Goal: Obtain resource: Obtain resource

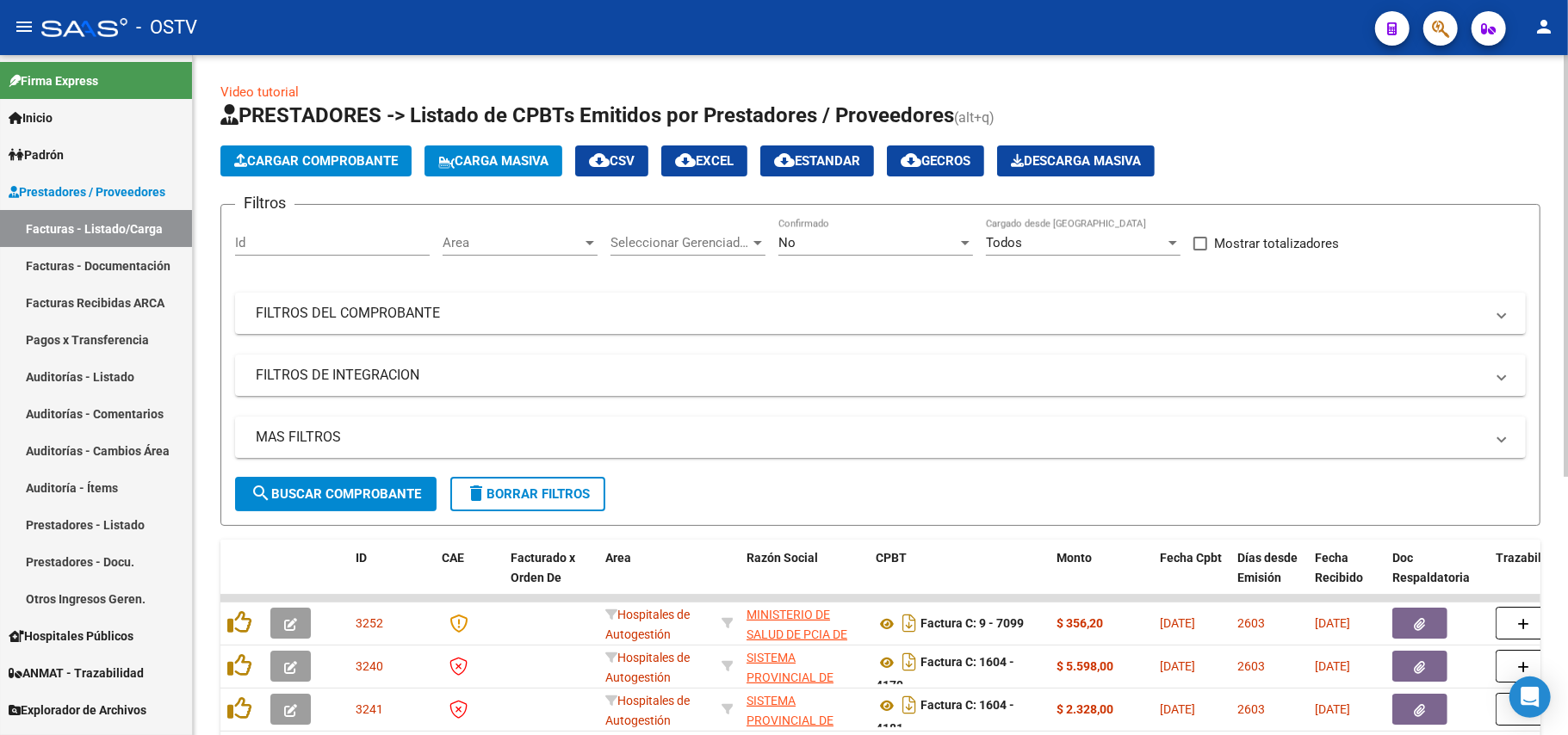
click at [873, 239] on div "No" at bounding box center [868, 243] width 179 height 15
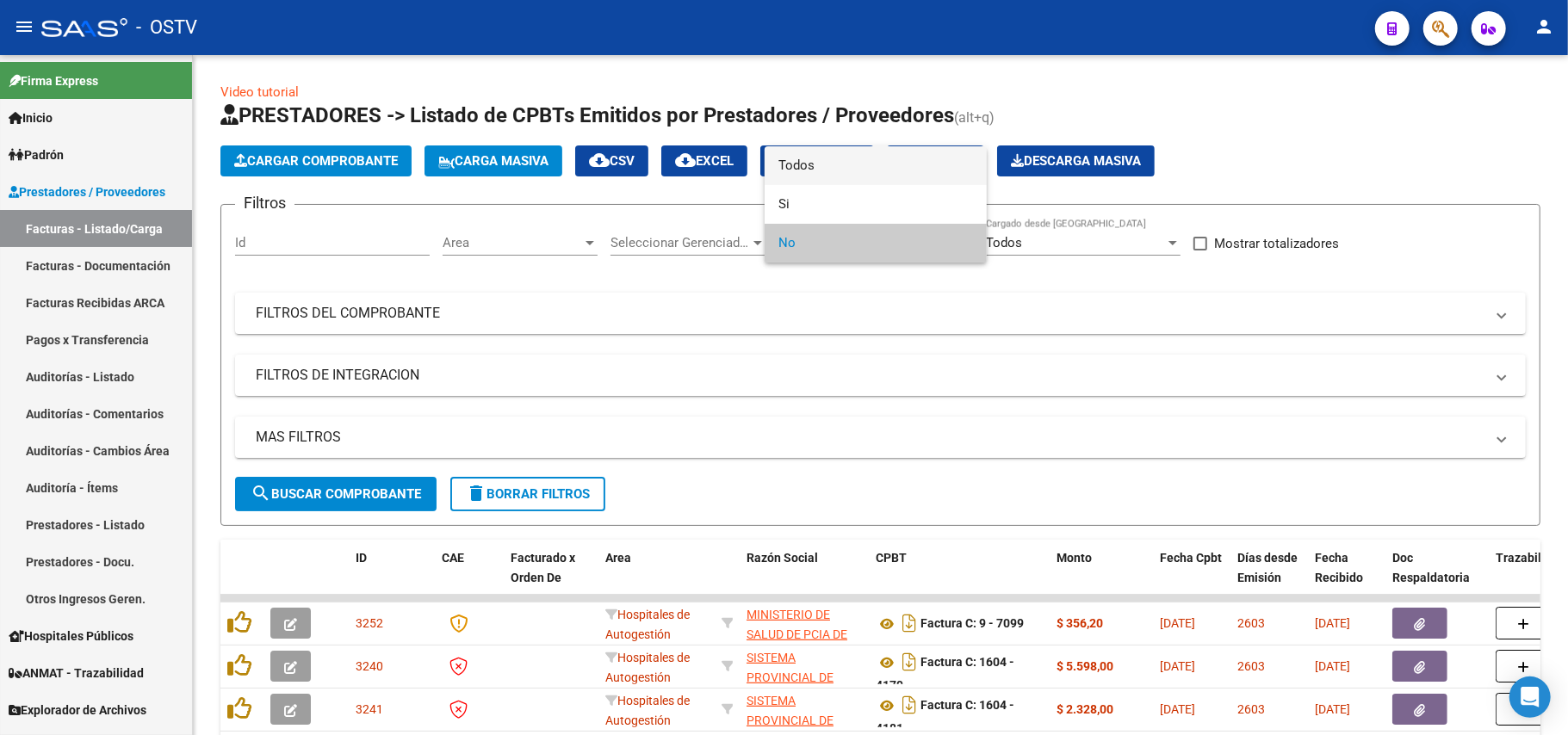
click at [865, 169] on span "Todos" at bounding box center [875, 166] width 194 height 38
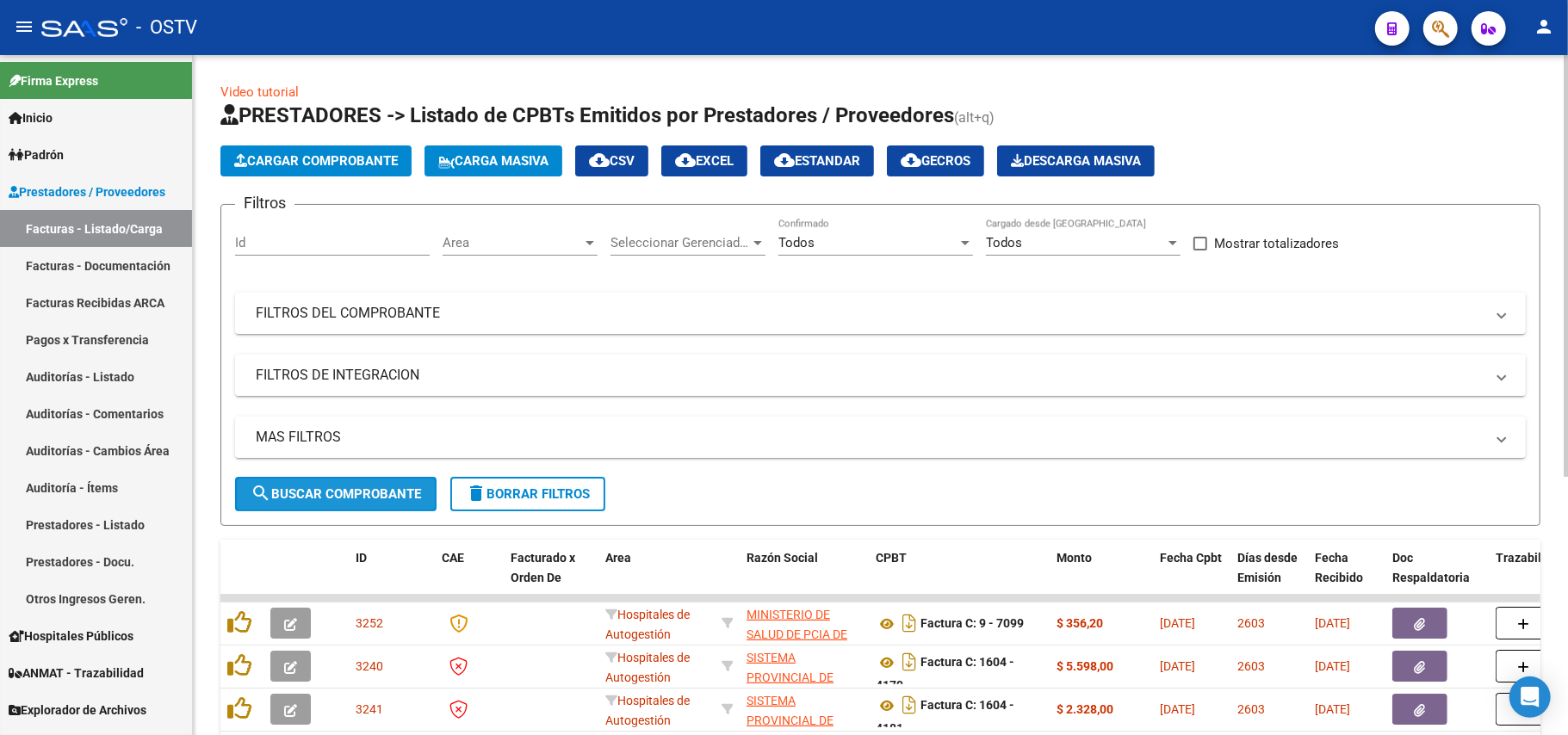
click at [324, 486] on span "search Buscar Comprobante" at bounding box center [336, 493] width 170 height 15
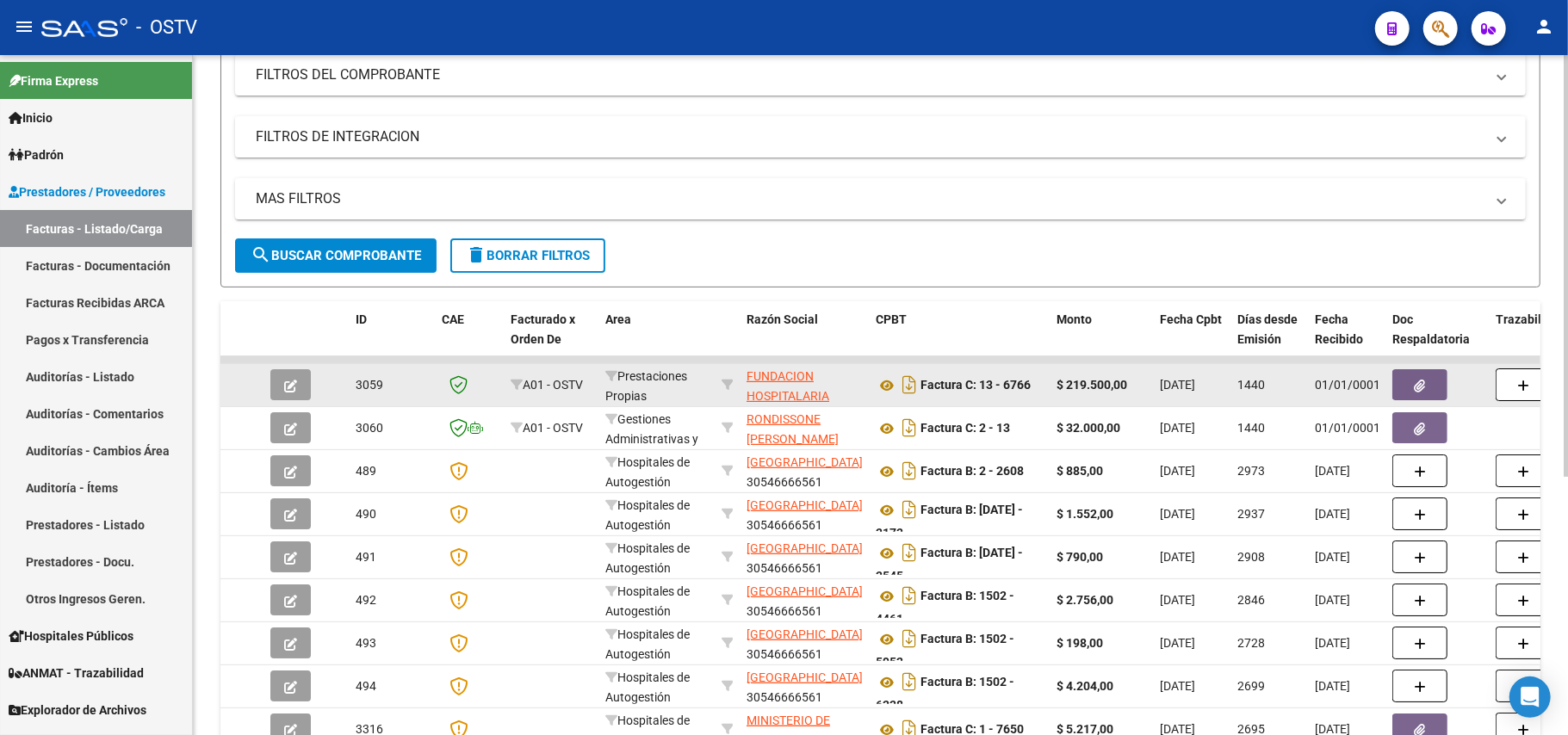
scroll to position [418, 0]
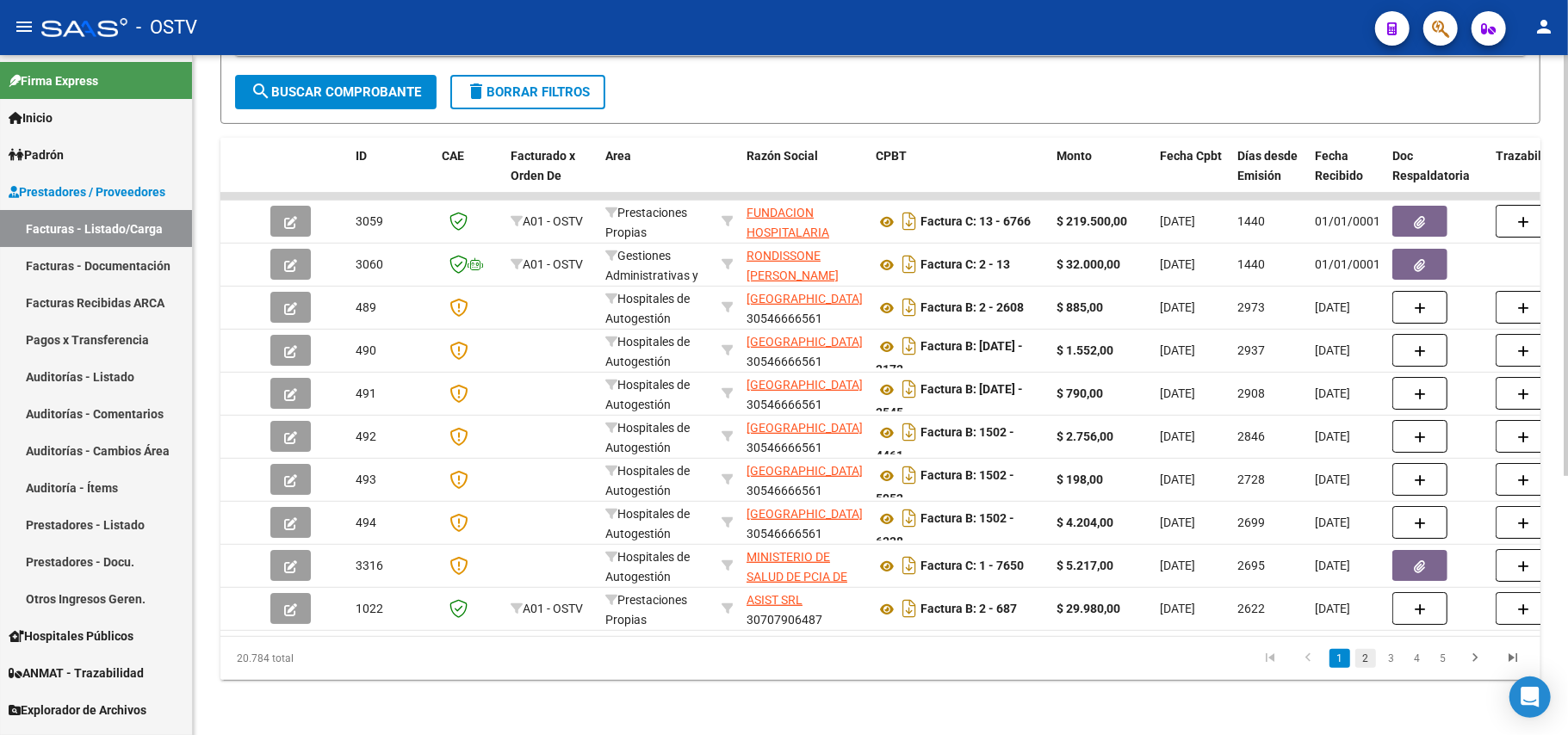
click at [1364, 651] on link "2" at bounding box center [1365, 658] width 21 height 19
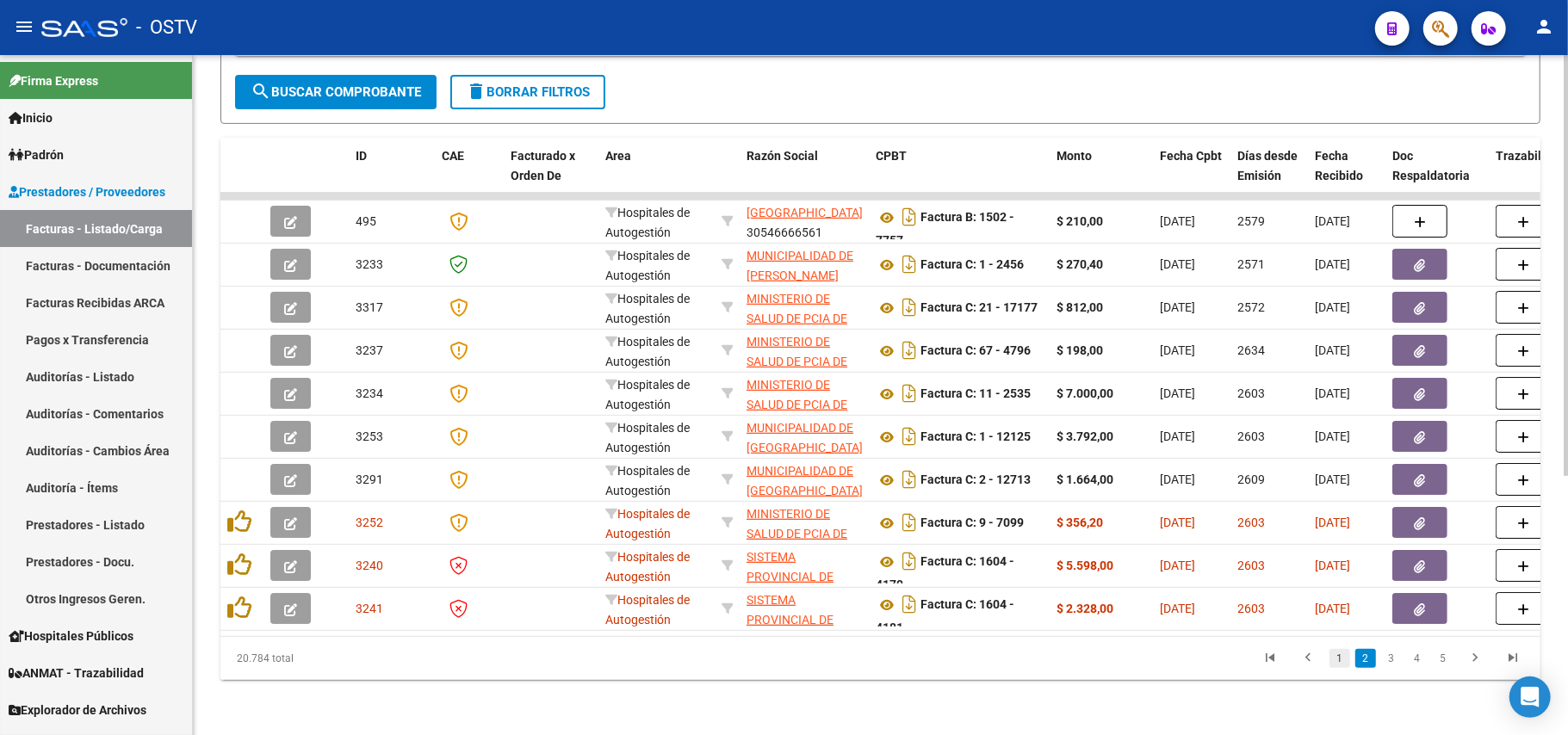
click at [1329, 655] on link "1" at bounding box center [1339, 658] width 21 height 19
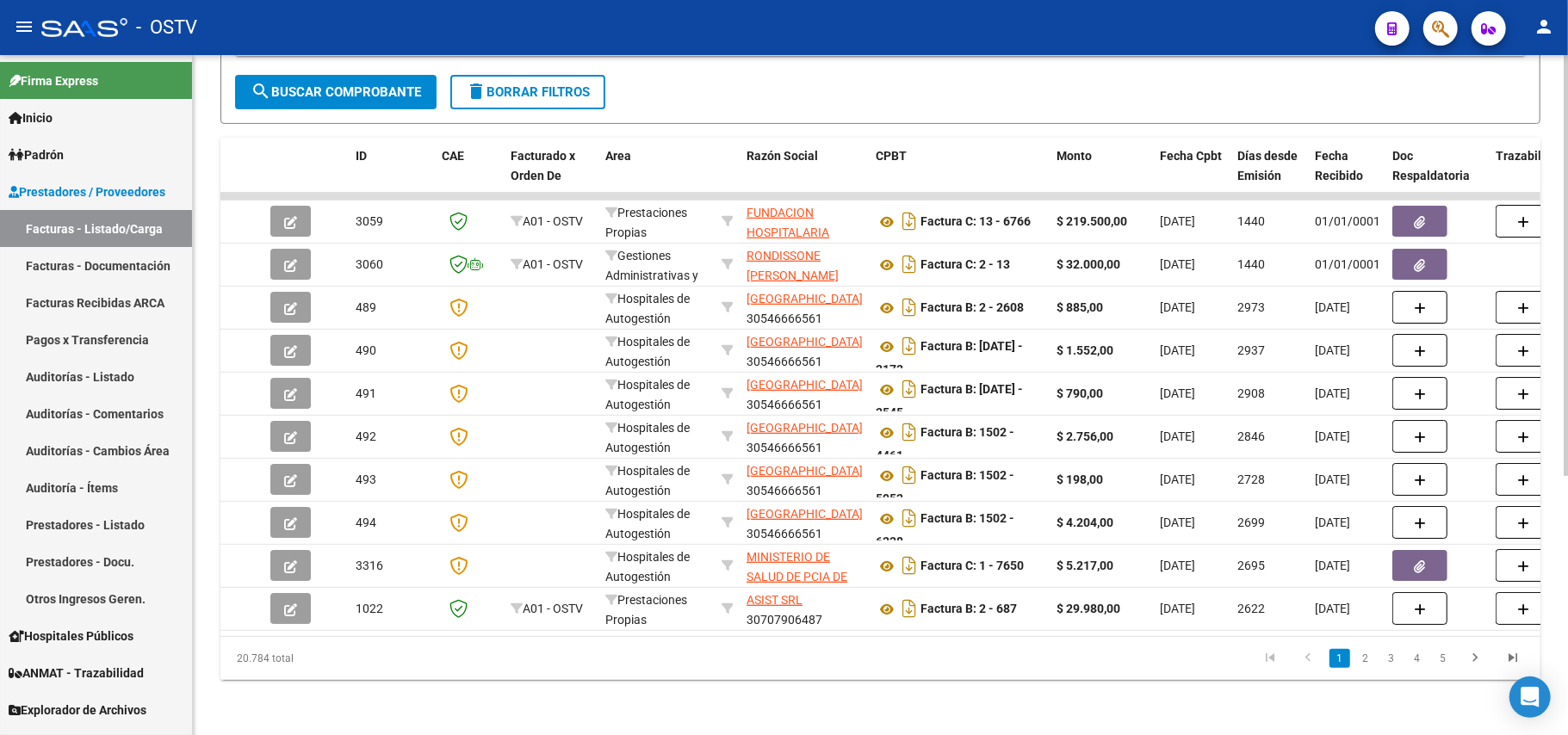
click at [1302, 659] on icon "go to previous page" at bounding box center [1308, 660] width 22 height 21
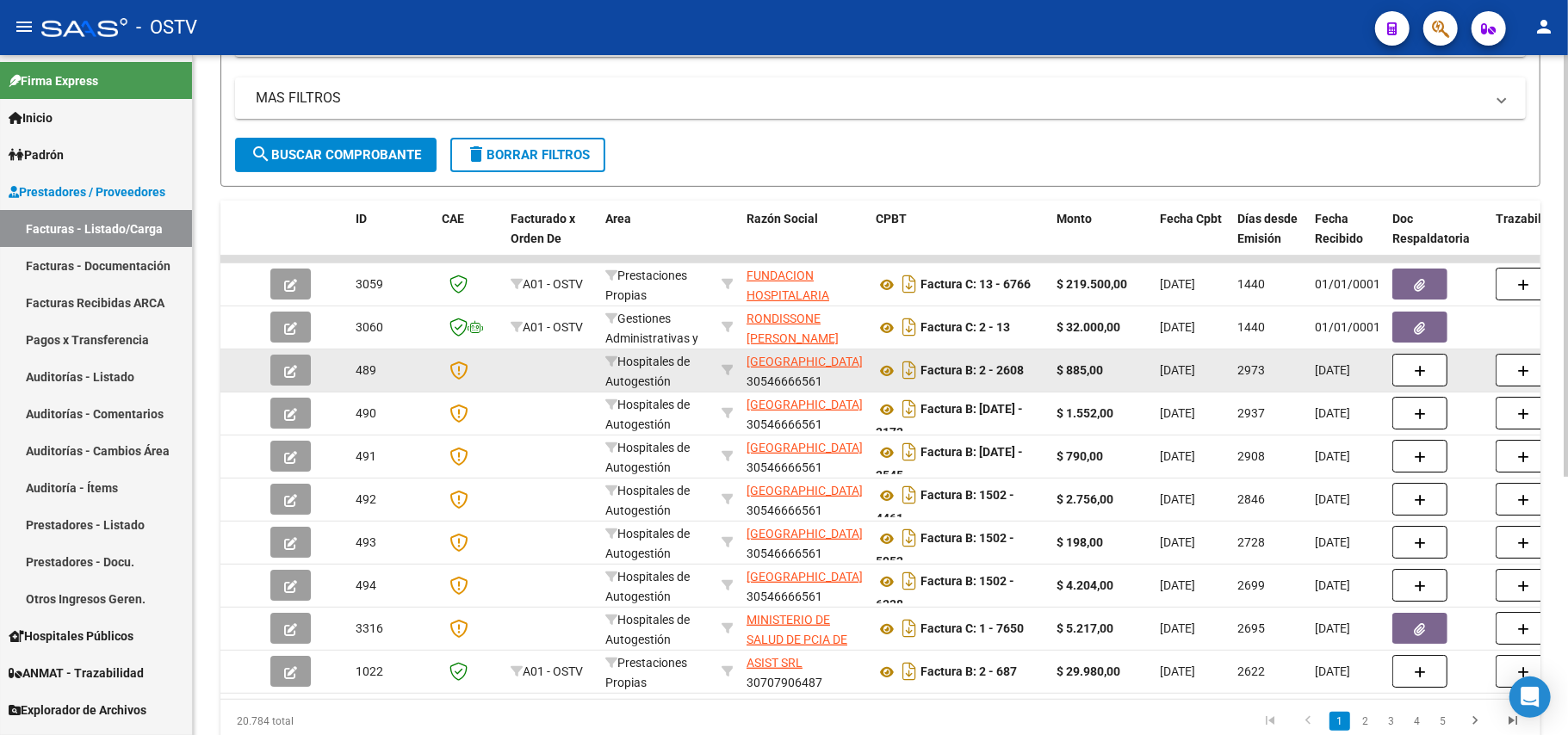
scroll to position [345, 0]
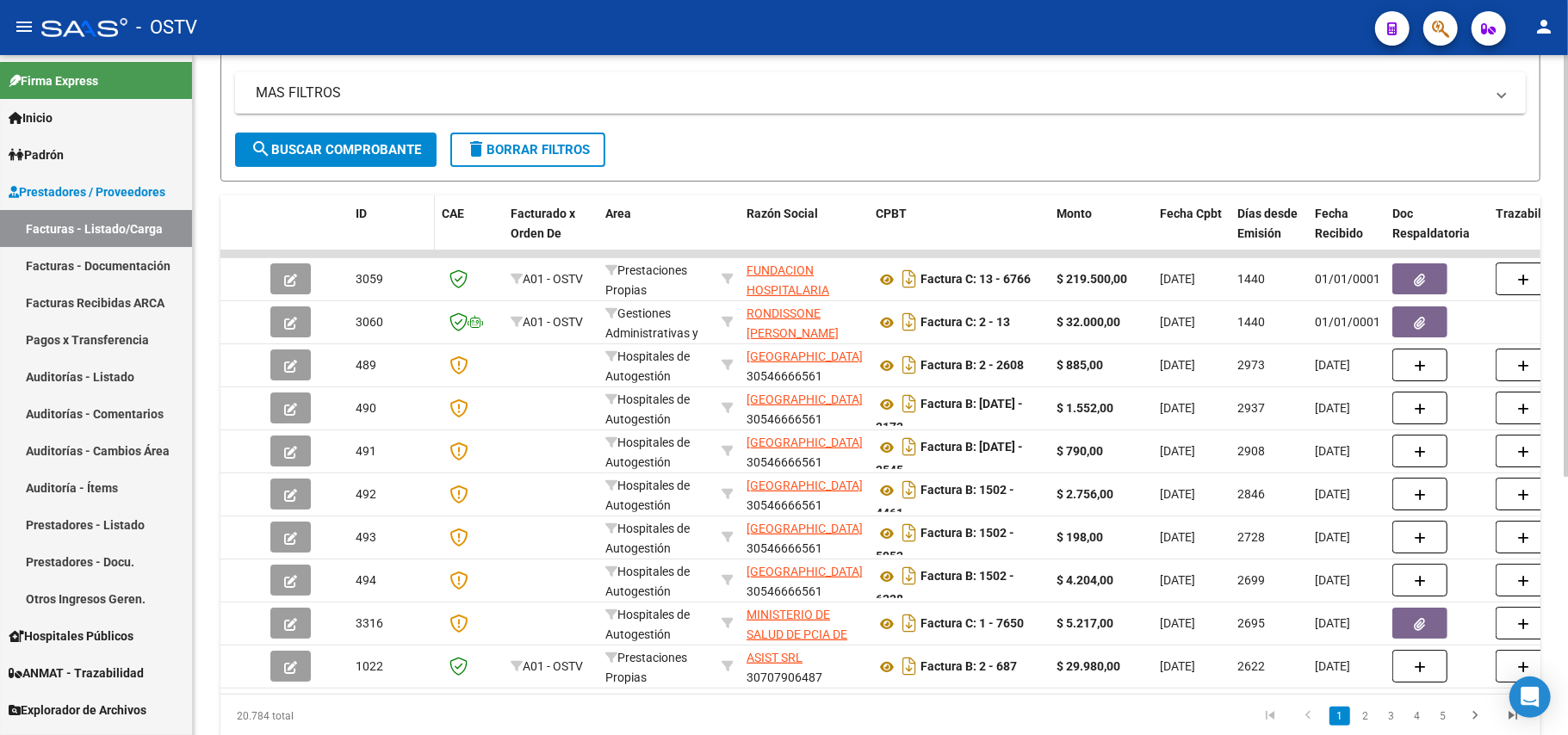
click at [383, 236] on datatable-header-cell "ID" at bounding box center [392, 233] width 86 height 76
click at [373, 211] on div "ID" at bounding box center [391, 214] width 72 height 20
click at [362, 212] on span "ID" at bounding box center [361, 213] width 12 height 13
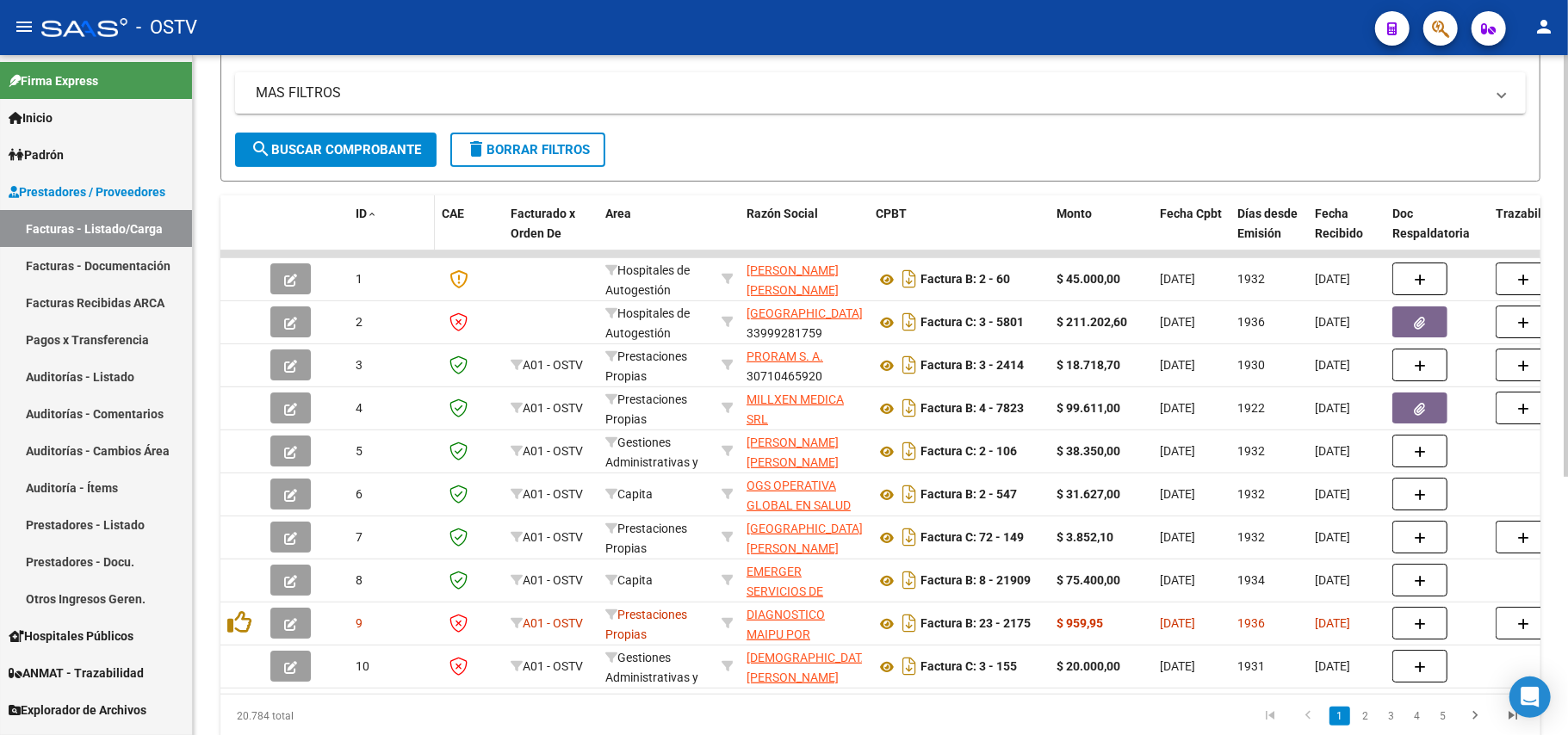
click at [359, 210] on span "ID" at bounding box center [361, 213] width 12 height 13
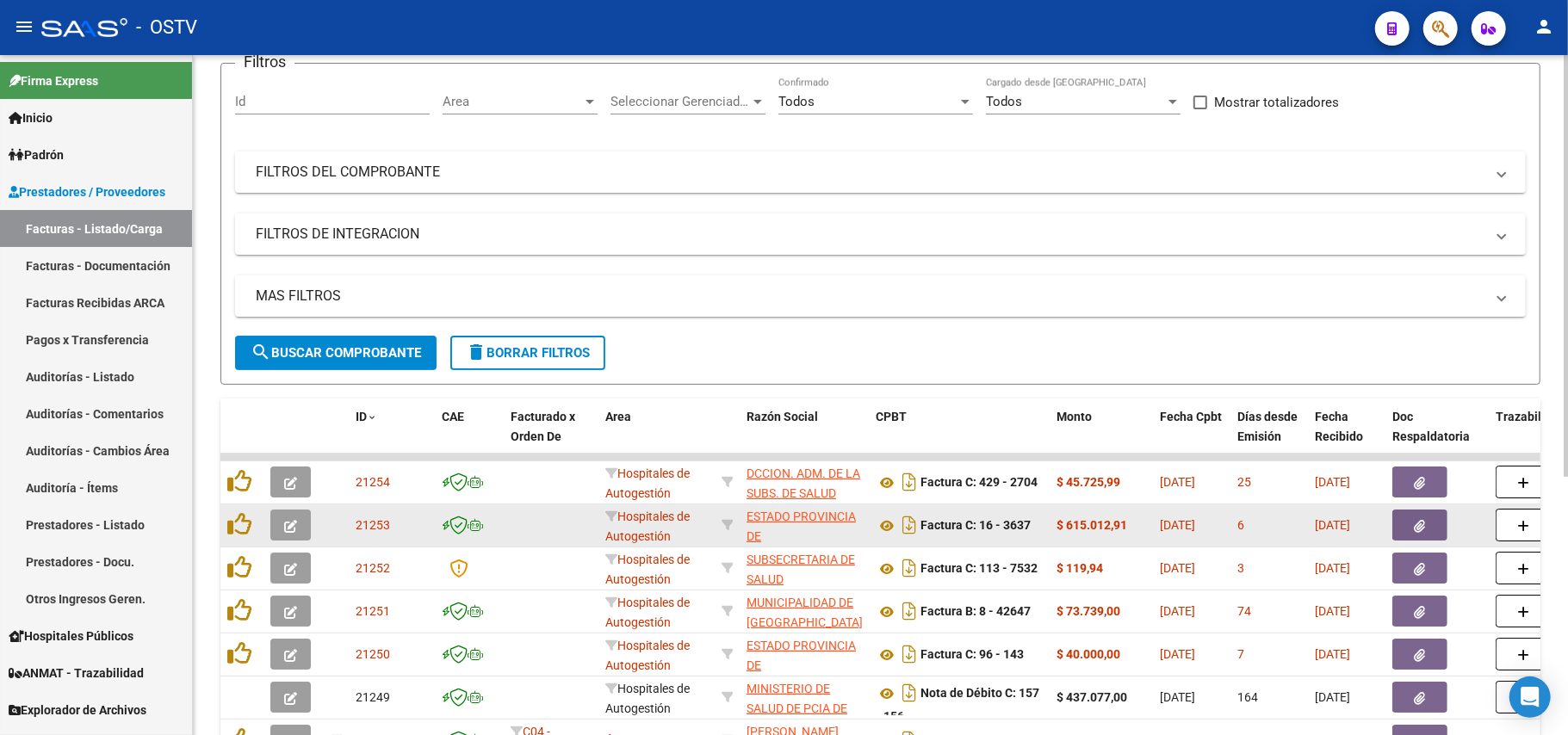
scroll to position [0, 0]
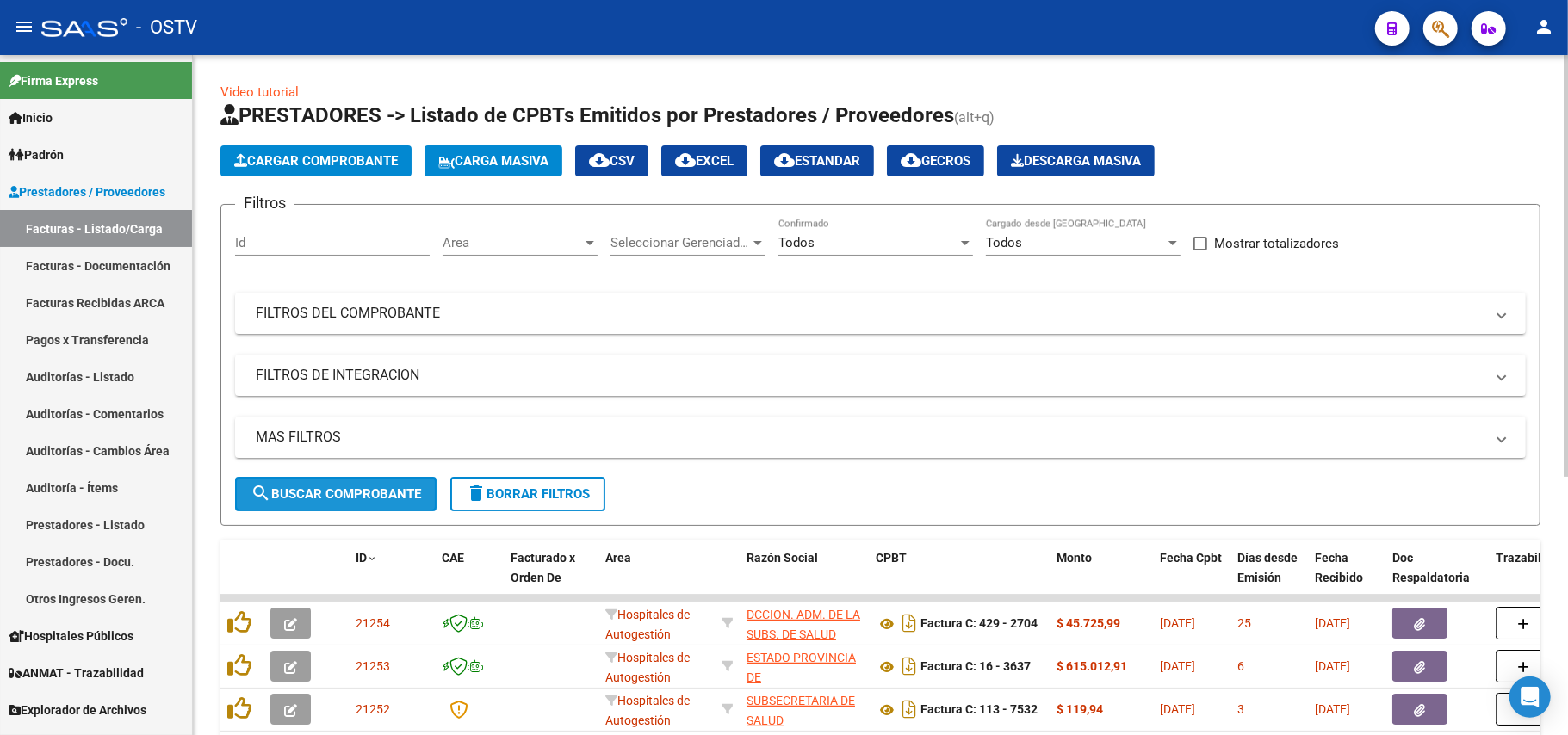
click at [373, 492] on span "search Buscar Comprobante" at bounding box center [336, 493] width 170 height 15
click at [330, 500] on span "search Buscar Comprobante" at bounding box center [336, 493] width 170 height 15
click at [342, 503] on button "search Buscar Comprobante" at bounding box center [336, 494] width 201 height 34
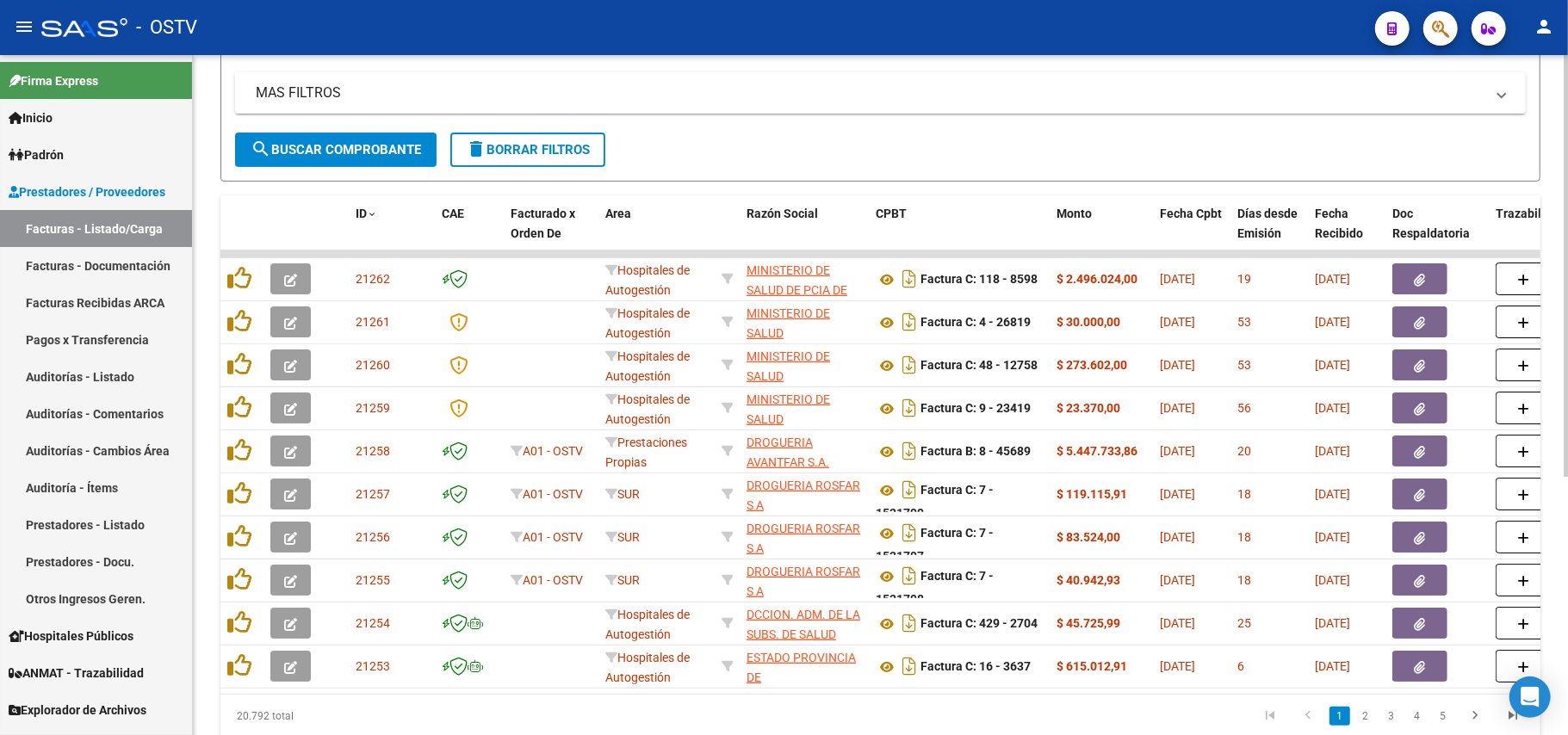
click at [1541, 181] on div "Video tutorial PRESTADORES -> Listado de CPBTs Emitidos por Prestadores / Prove…" at bounding box center [880, 252] width 1375 height 1082
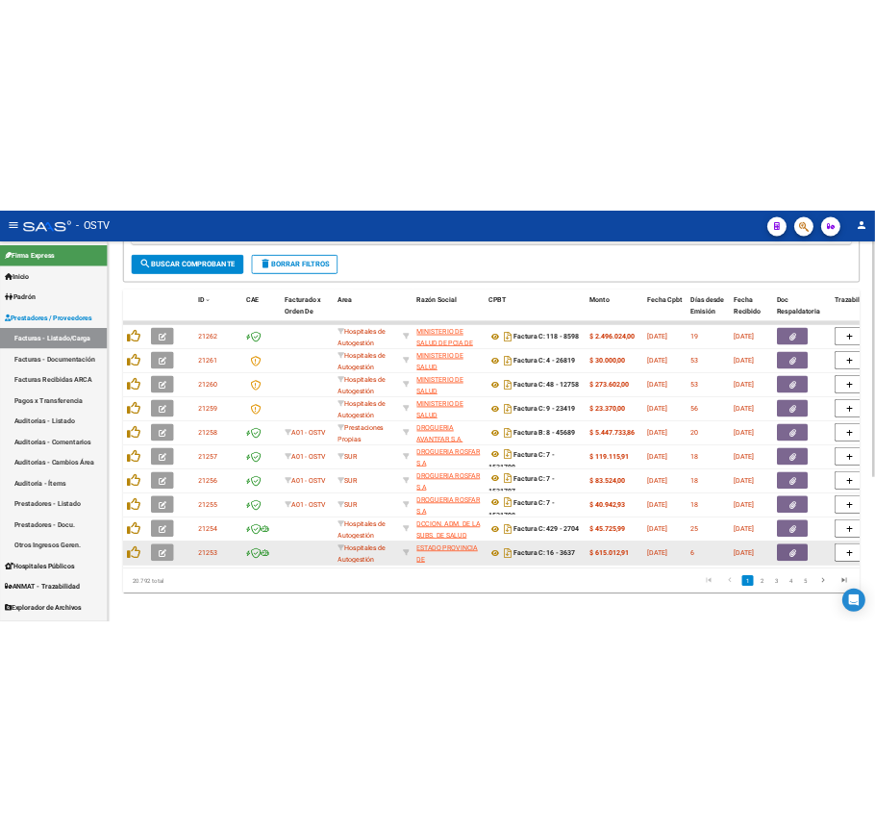
scroll to position [467, 0]
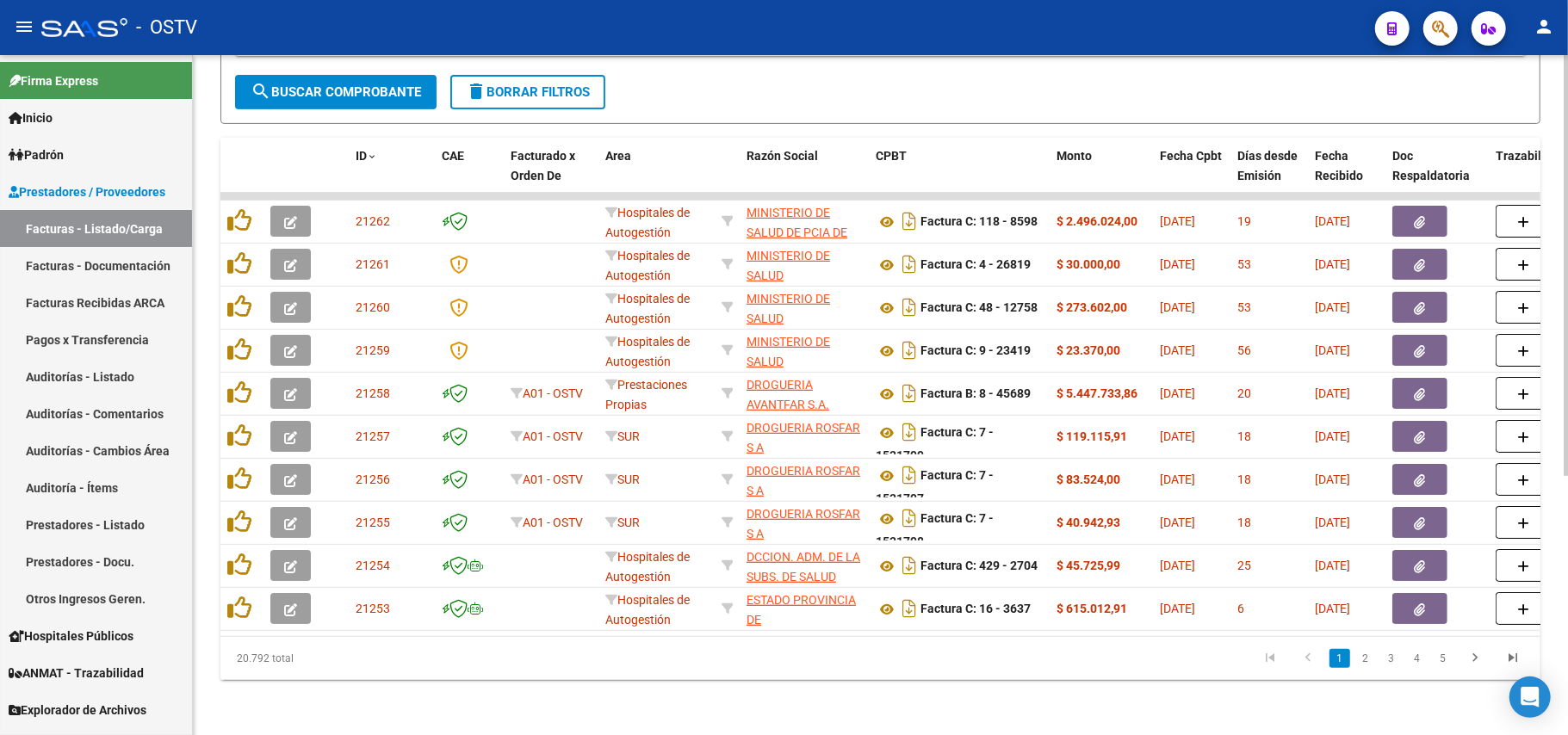
click at [1143, 703] on div "Video tutorial PRESTADORES -> Listado de CPBTs Emitidos por Prestadores / Prove…" at bounding box center [880, 193] width 1375 height 1082
click at [1368, 655] on link "2" at bounding box center [1365, 658] width 21 height 19
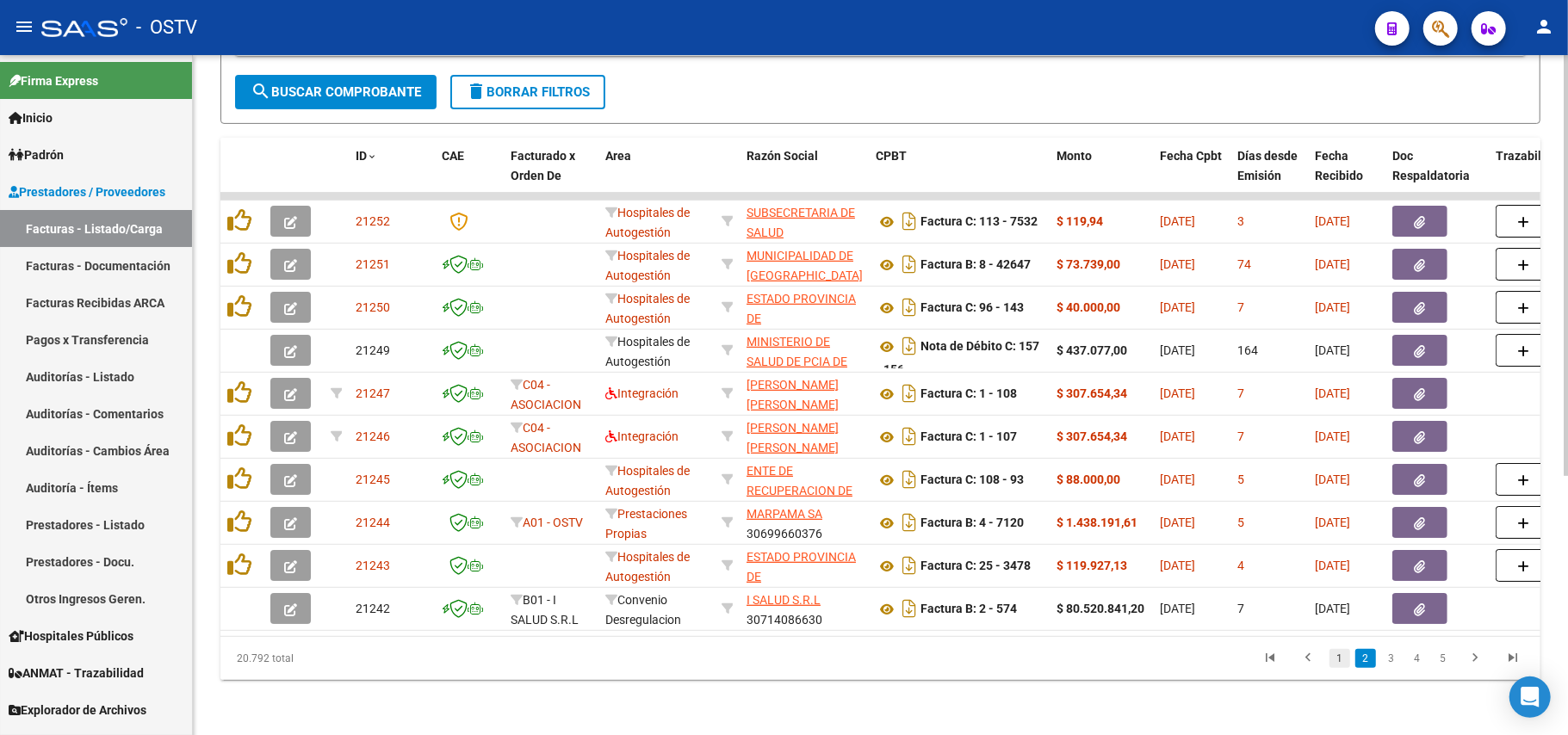
click at [1341, 658] on link "1" at bounding box center [1339, 658] width 21 height 19
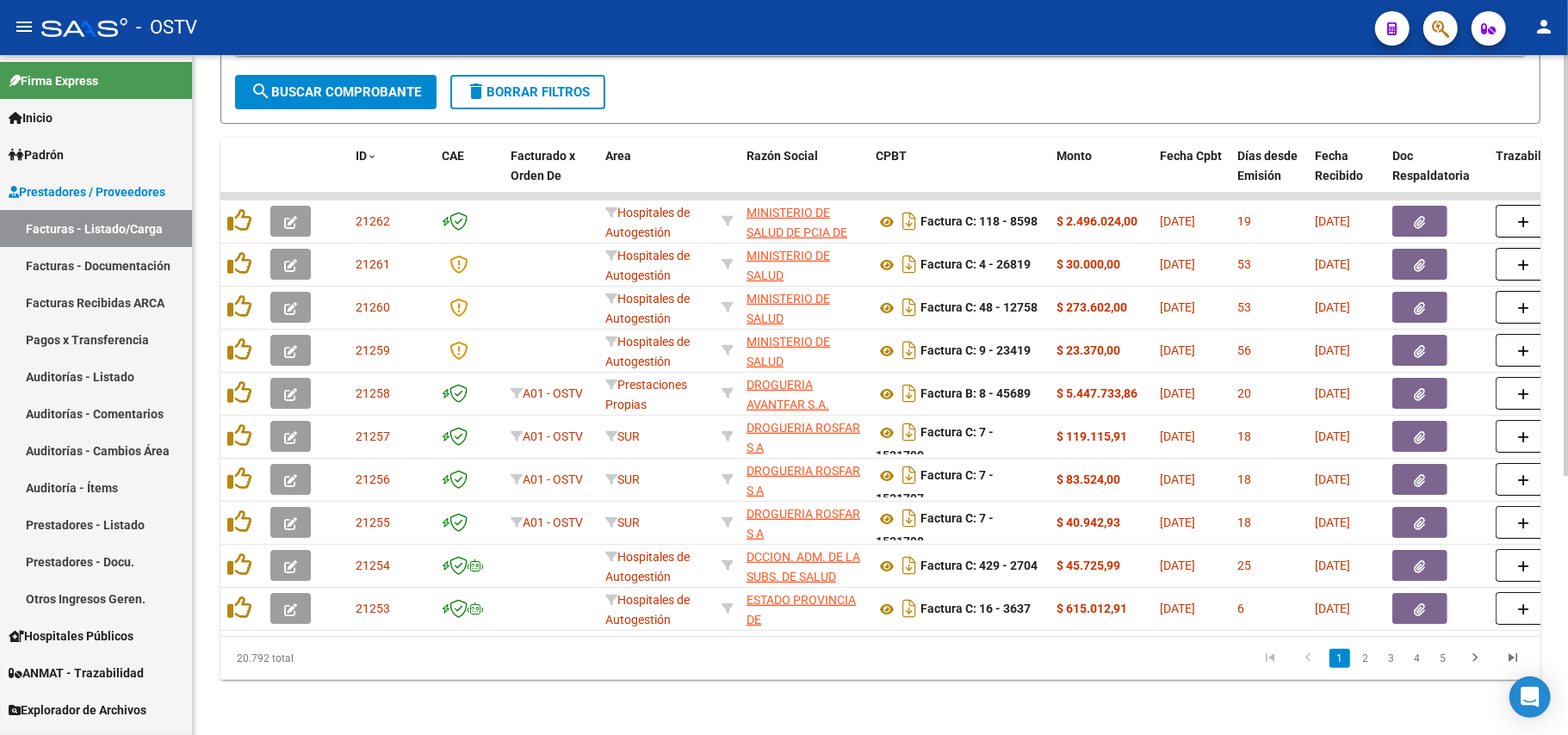
click at [1006, 665] on datatable-pager "1 2 3 4 5" at bounding box center [1010, 659] width 1042 height 30
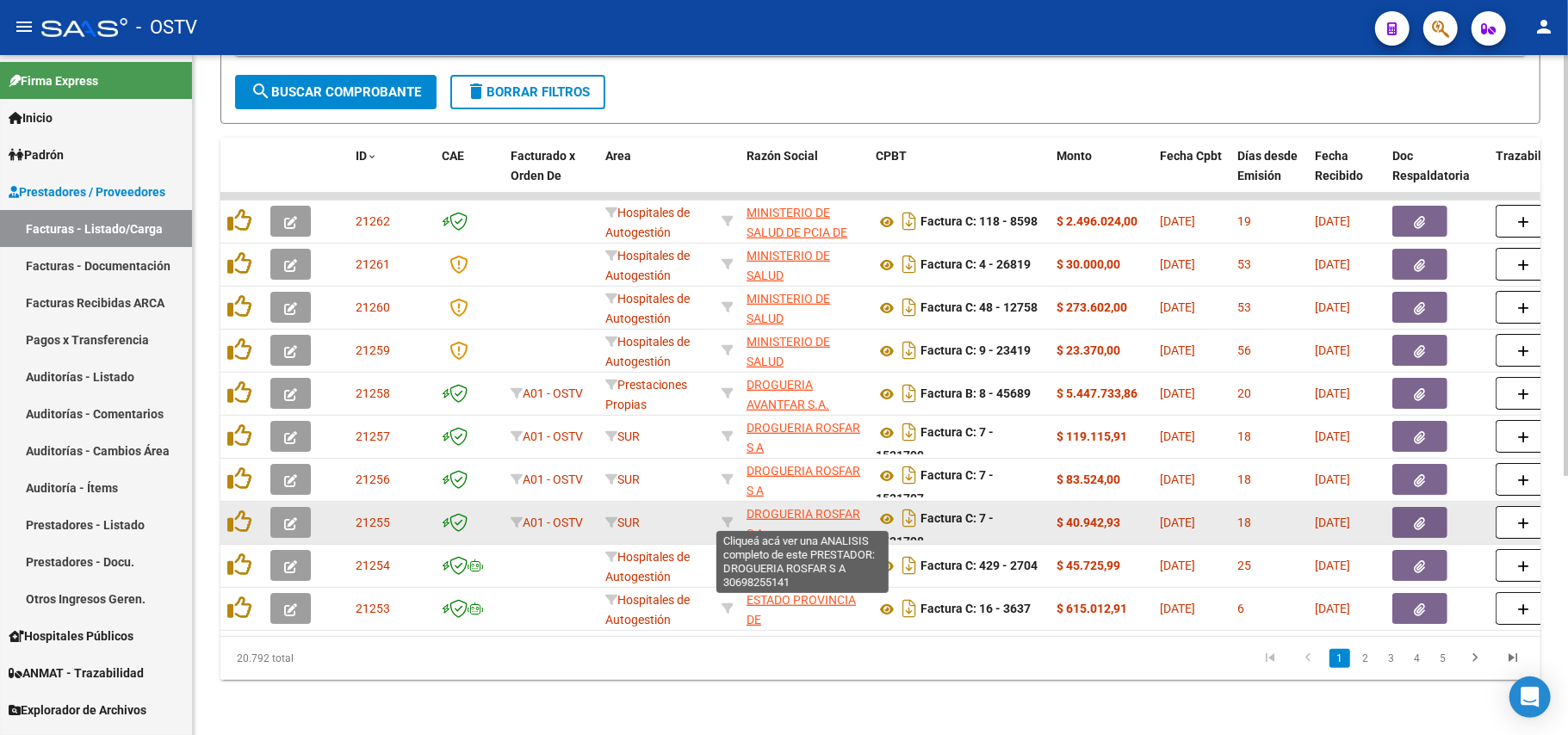
click at [810, 508] on span "DROGUERIA ROSFAR S A" at bounding box center [803, 525] width 114 height 34
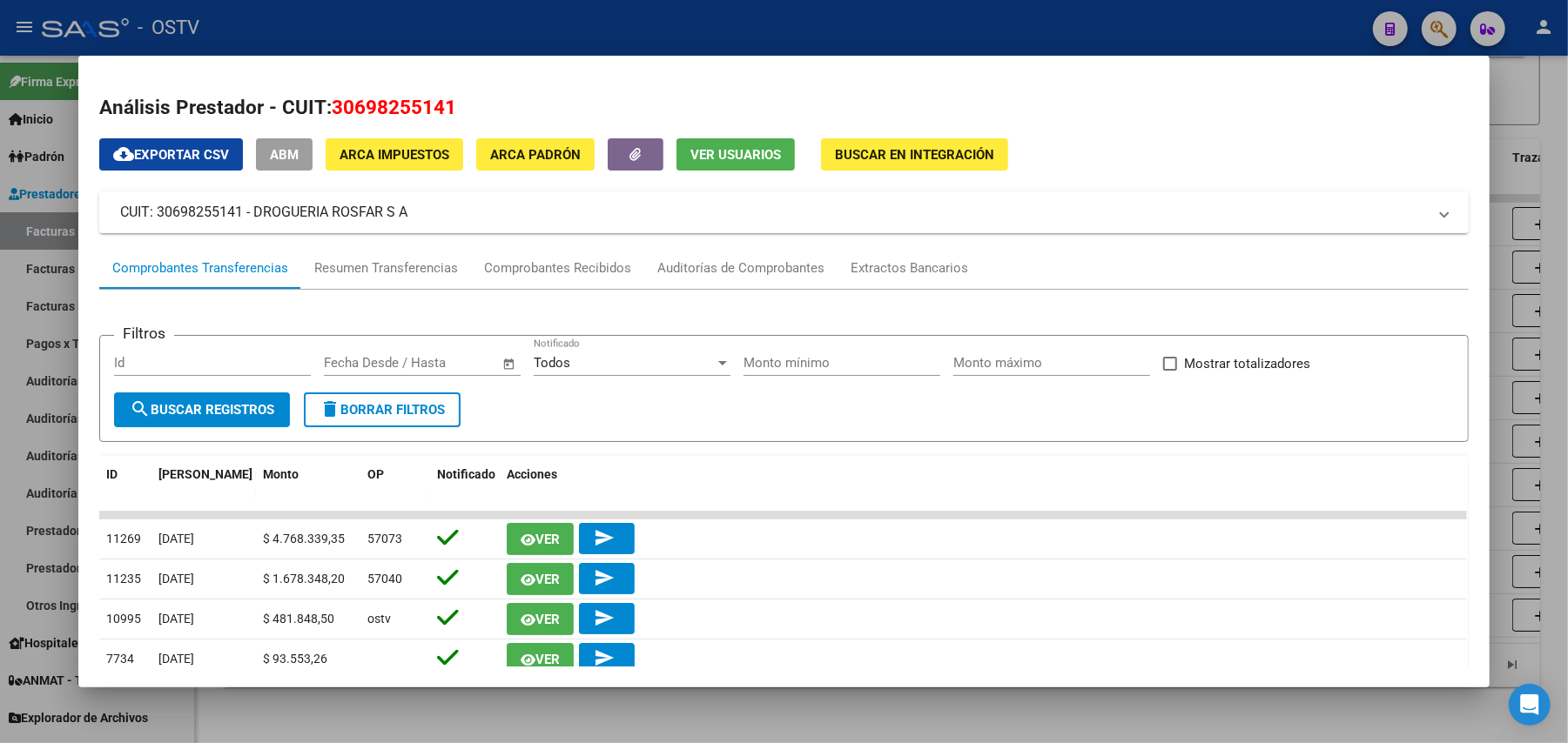
drag, startPoint x: 409, startPoint y: 211, endPoint x: 249, endPoint y: 206, distance: 160.1
click at [249, 206] on mat-panel-title "CUIT: 30698255141 - DROGUERIA ROSFAR S A" at bounding box center [774, 212] width 1307 height 21
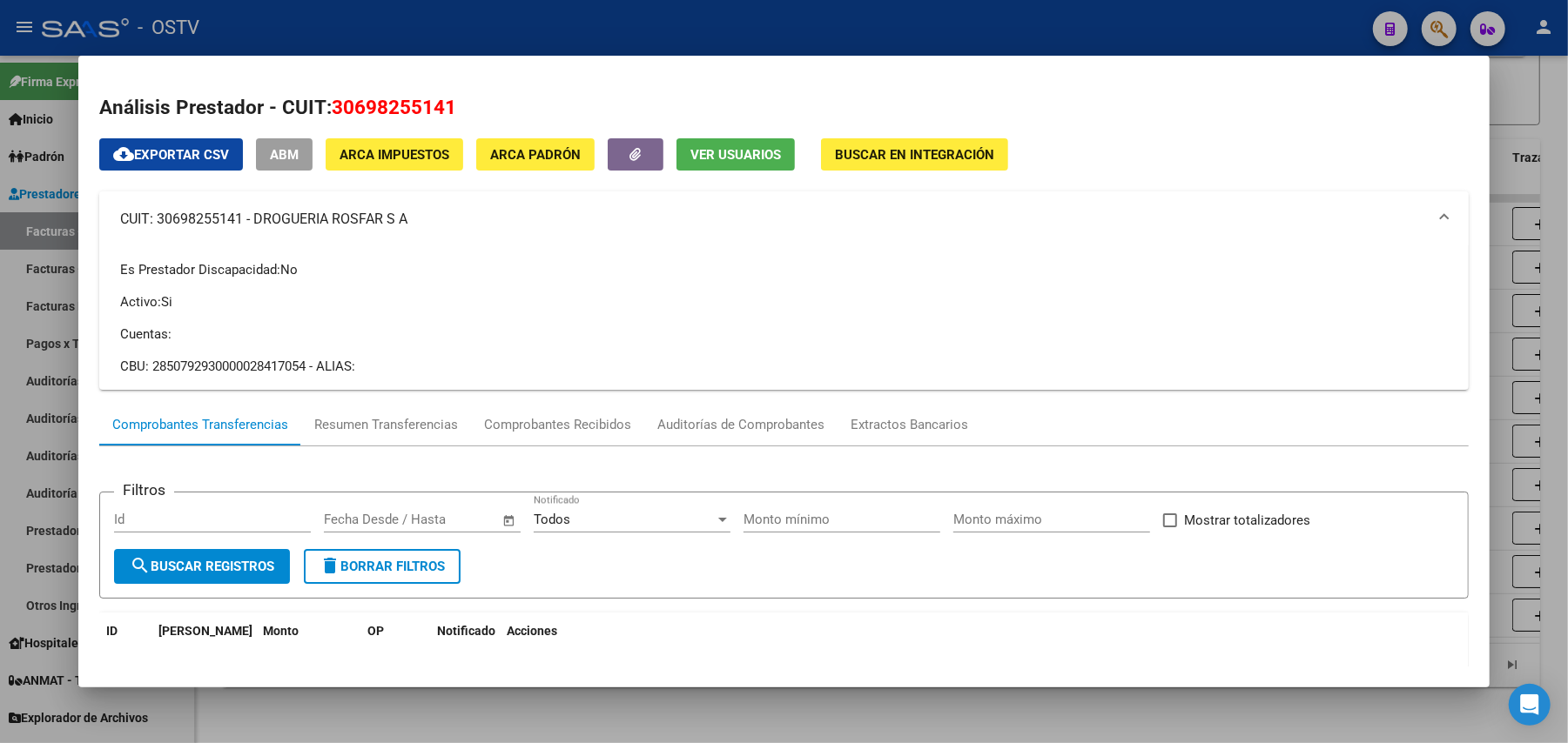
copy mat-panel-title "DROGUERIA ROSFAR S A"
click at [806, 14] on div at bounding box center [784, 371] width 1568 height 743
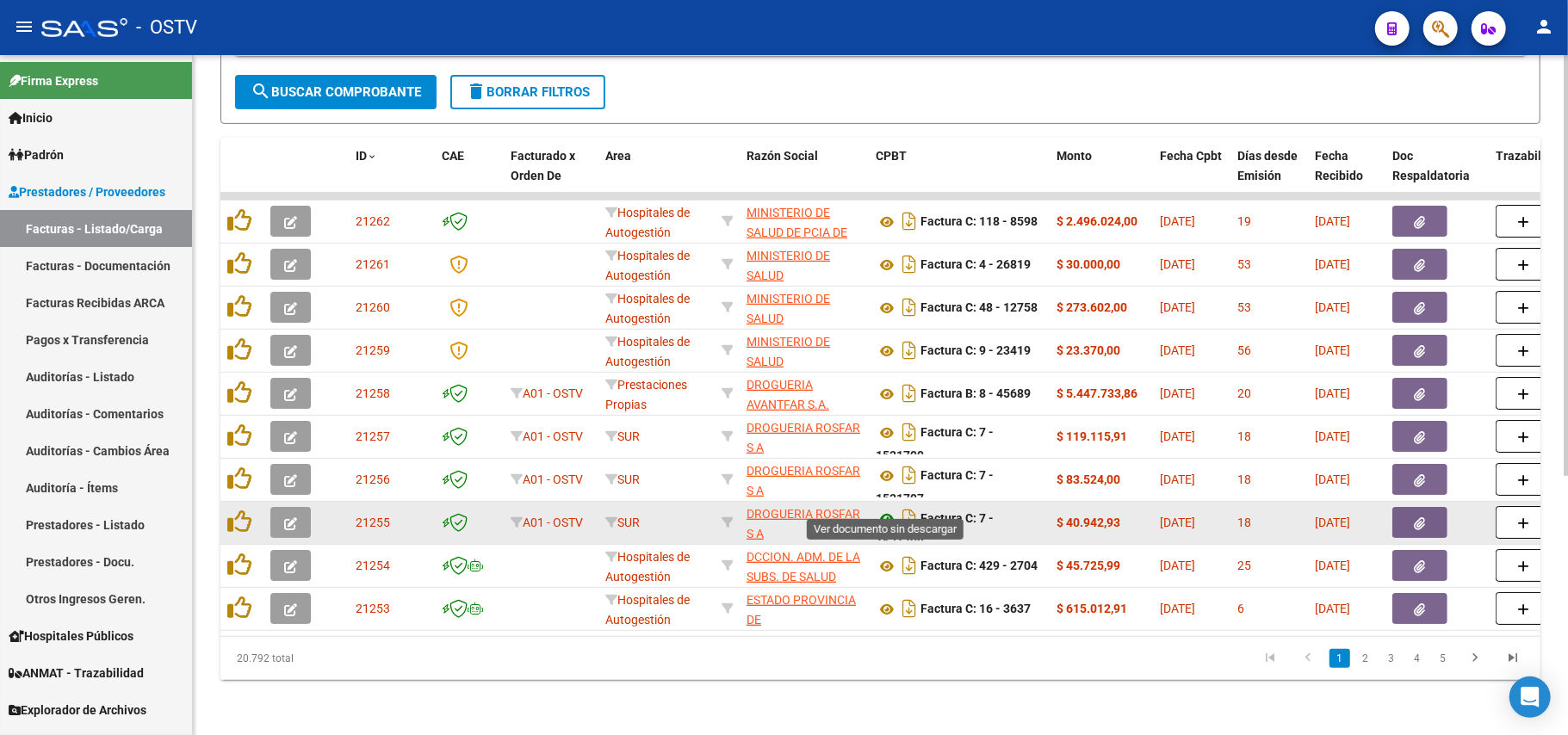
click at [886, 509] on icon at bounding box center [886, 518] width 22 height 21
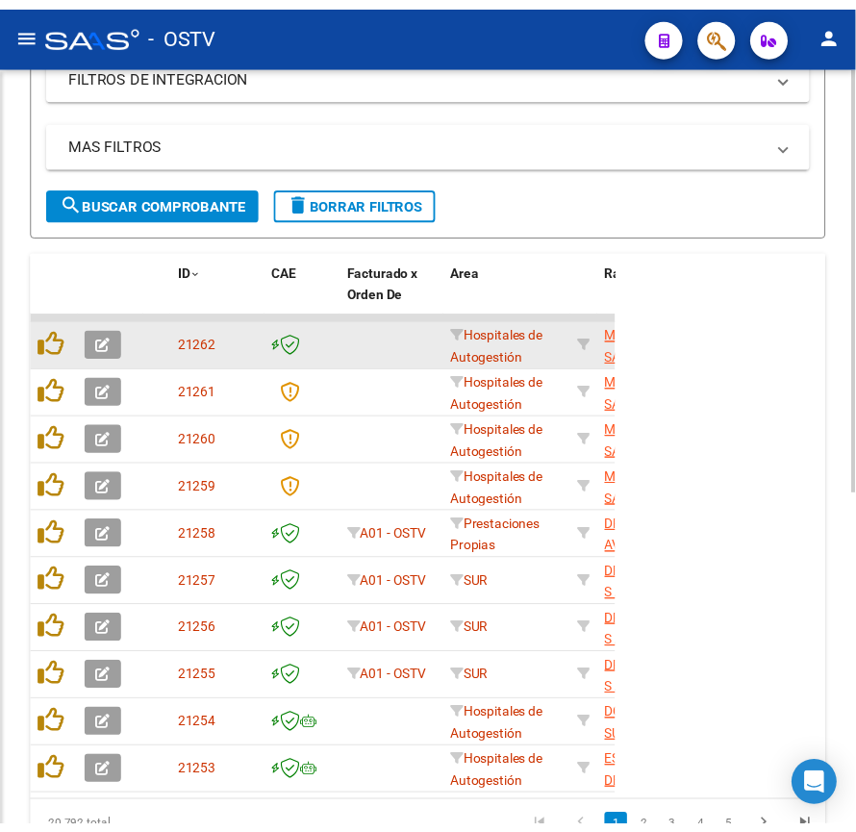
scroll to position [587, 0]
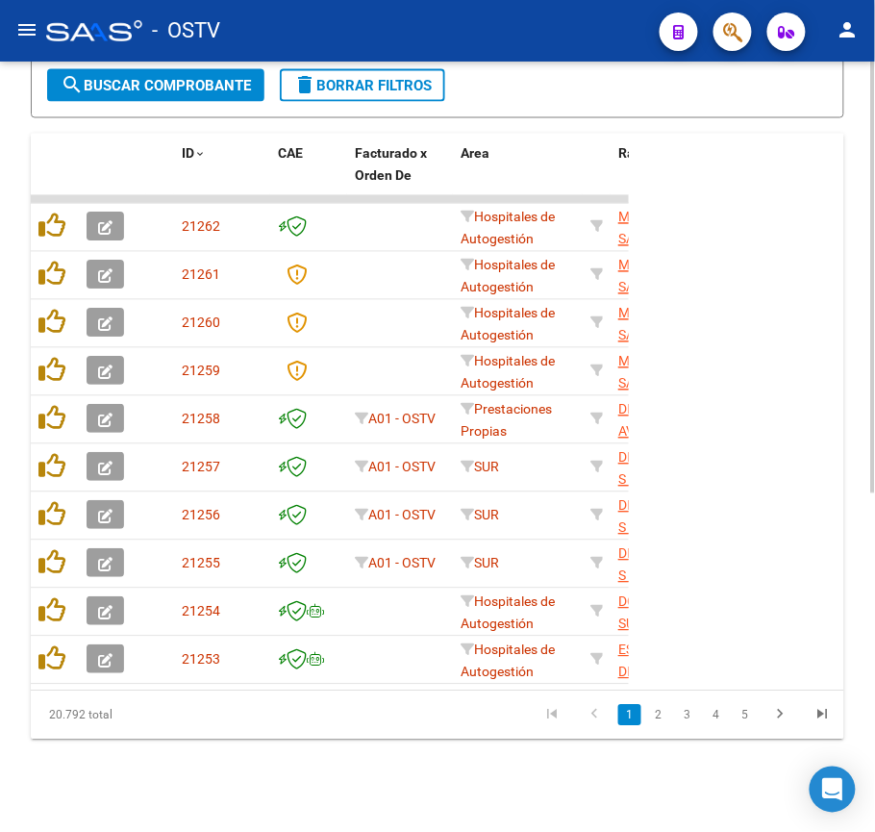
click at [215, 82] on span "search Buscar Comprobante" at bounding box center [156, 85] width 190 height 17
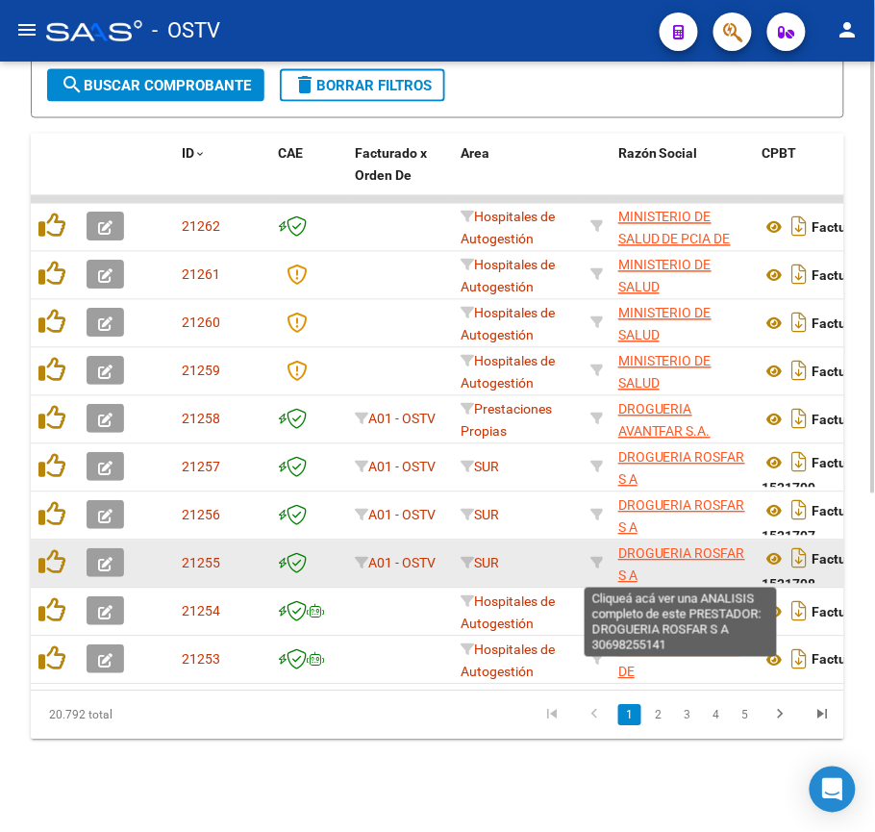
click at [683, 550] on span "DROGUERIA ROSFAR S A" at bounding box center [682, 565] width 127 height 38
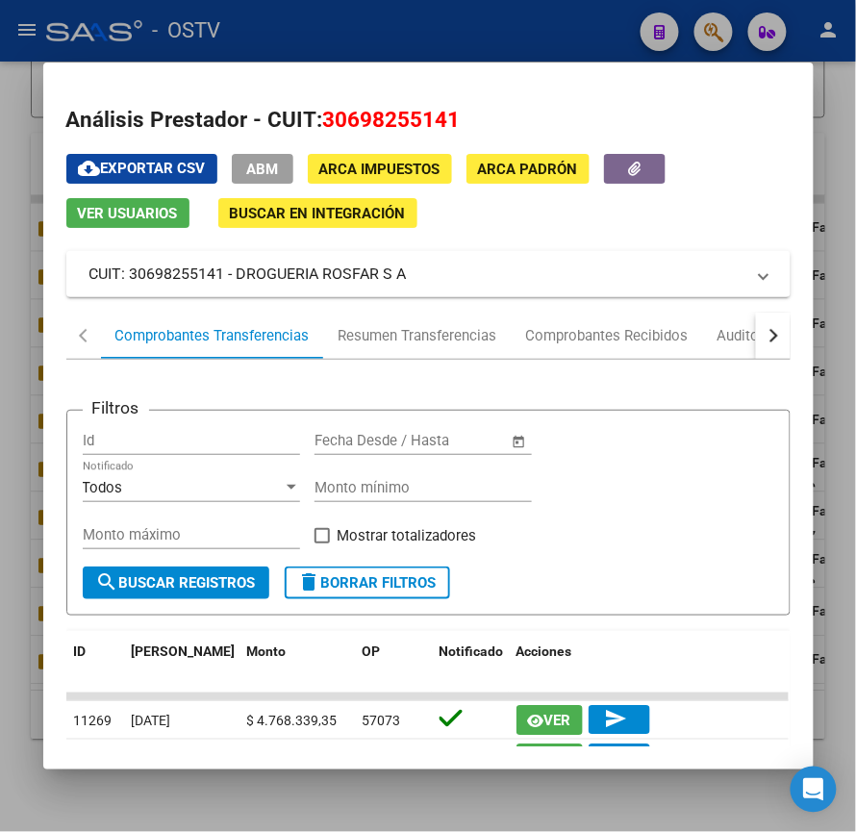
click at [520, 58] on div at bounding box center [428, 416] width 856 height 832
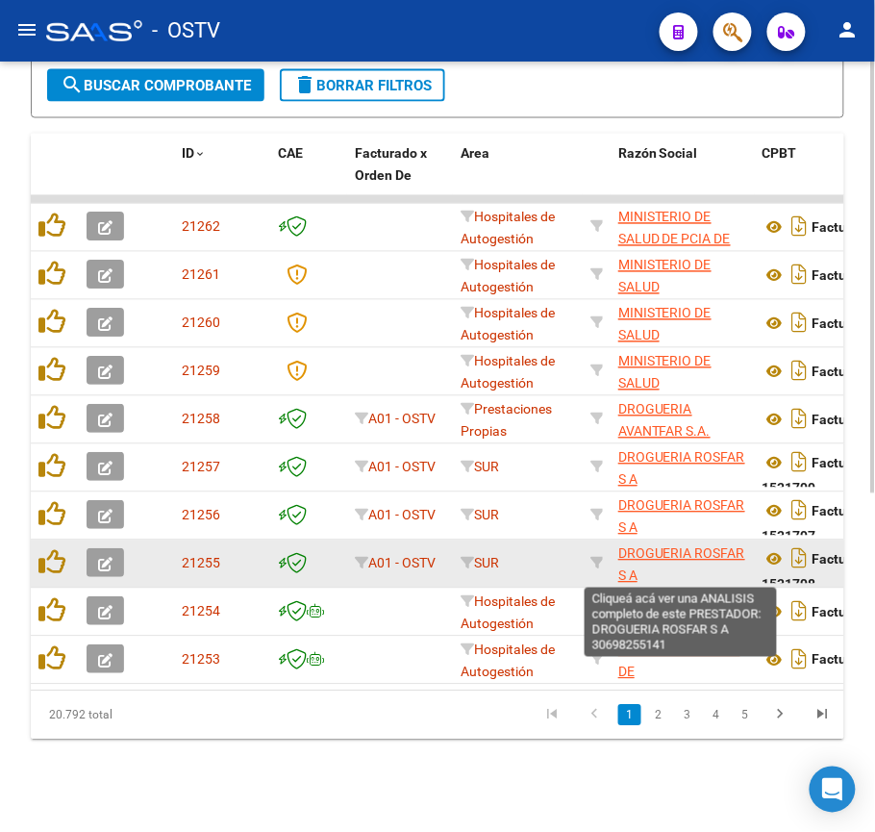
click at [640, 551] on span "DROGUERIA ROSFAR S A" at bounding box center [682, 565] width 127 height 38
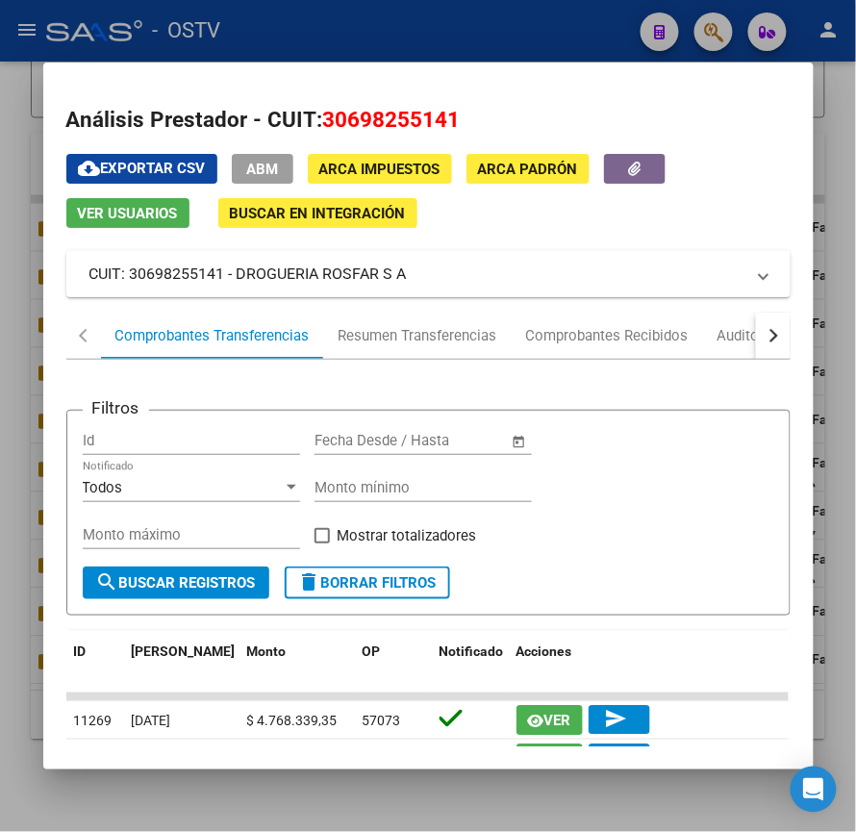
drag, startPoint x: 414, startPoint y: 287, endPoint x: 232, endPoint y: 294, distance: 182.0
click at [232, 294] on mat-expansion-panel-header "CUIT: 30698255141 - DROGUERIA ROSFAR S A" at bounding box center [428, 274] width 724 height 46
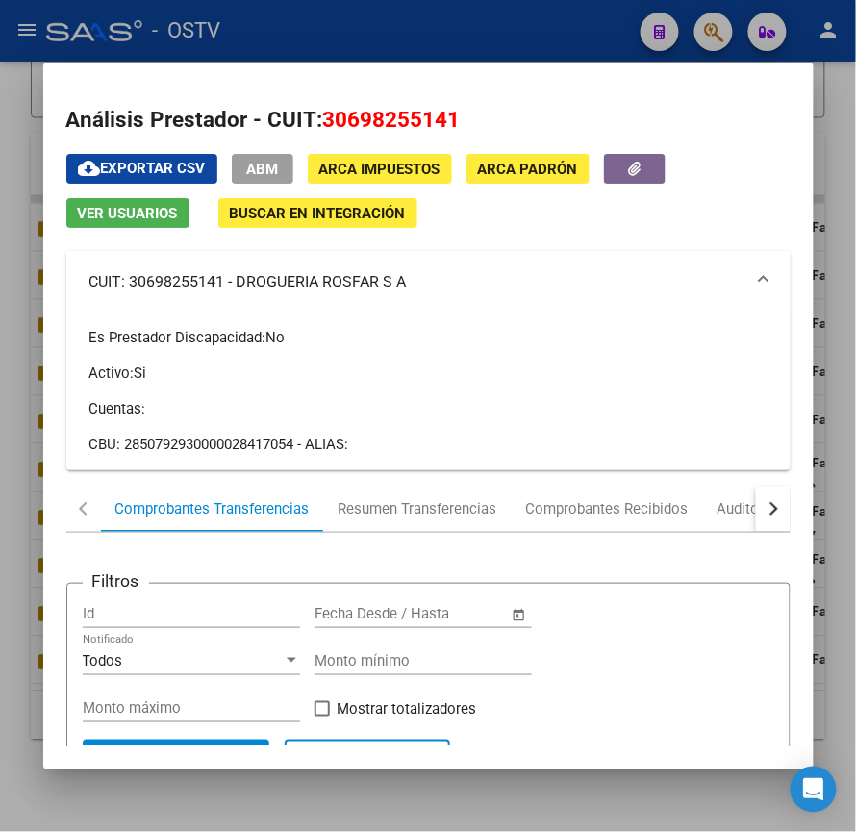
copy mat-panel-title "DROGUERIA ROSFAR S A"
drag, startPoint x: 225, startPoint y: 19, endPoint x: 235, endPoint y: 20, distance: 9.7
click at [228, 20] on div at bounding box center [428, 416] width 856 height 832
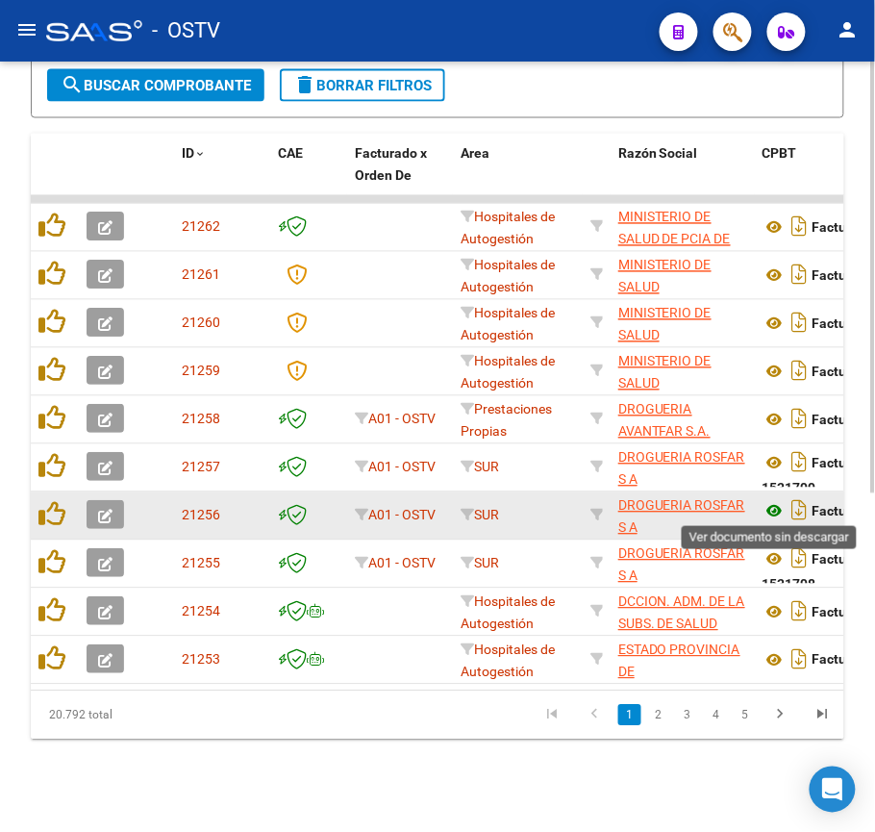
click at [777, 513] on icon at bounding box center [775, 511] width 25 height 23
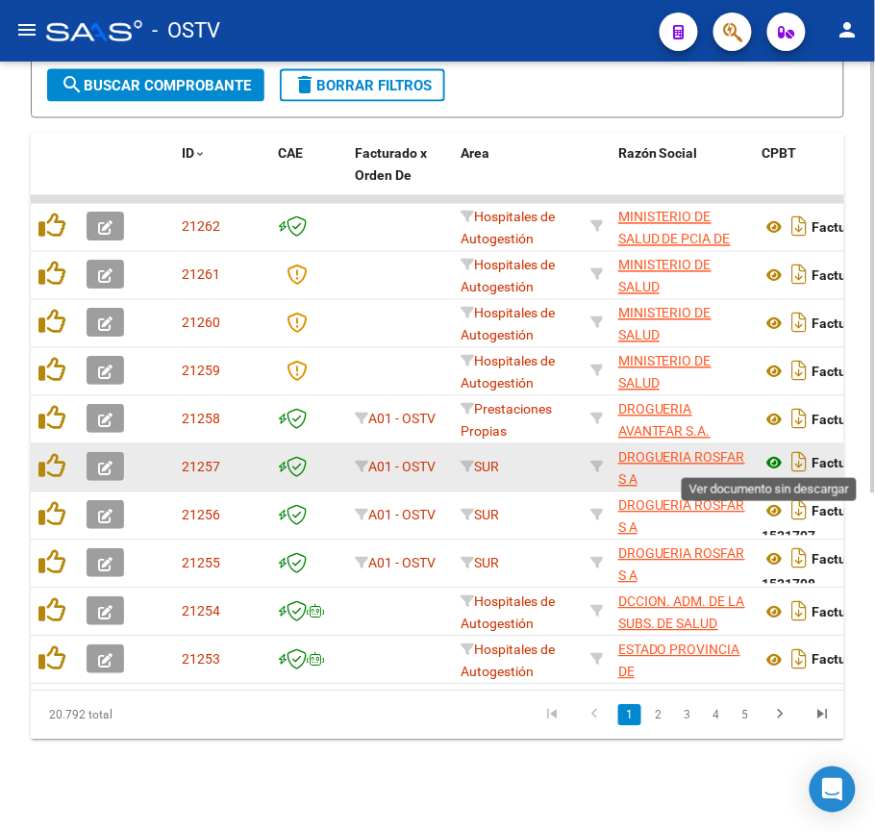
click at [770, 452] on icon at bounding box center [775, 463] width 25 height 23
click at [782, 458] on icon at bounding box center [775, 463] width 25 height 23
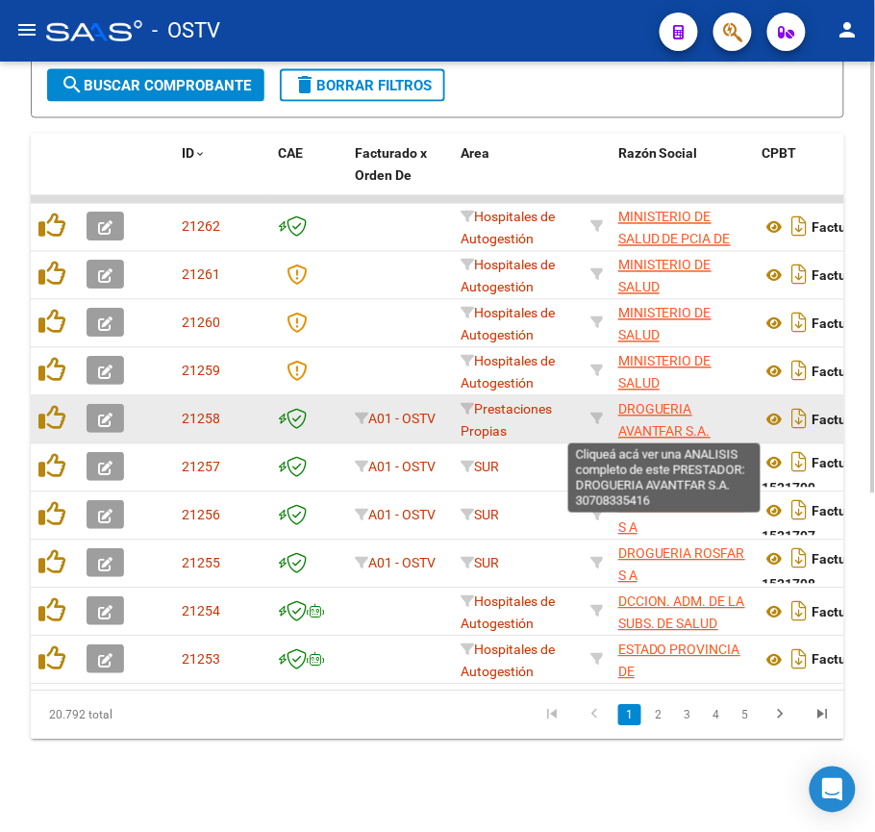
click at [643, 425] on span "DROGUERIA AVANTFAR S.A." at bounding box center [665, 421] width 92 height 38
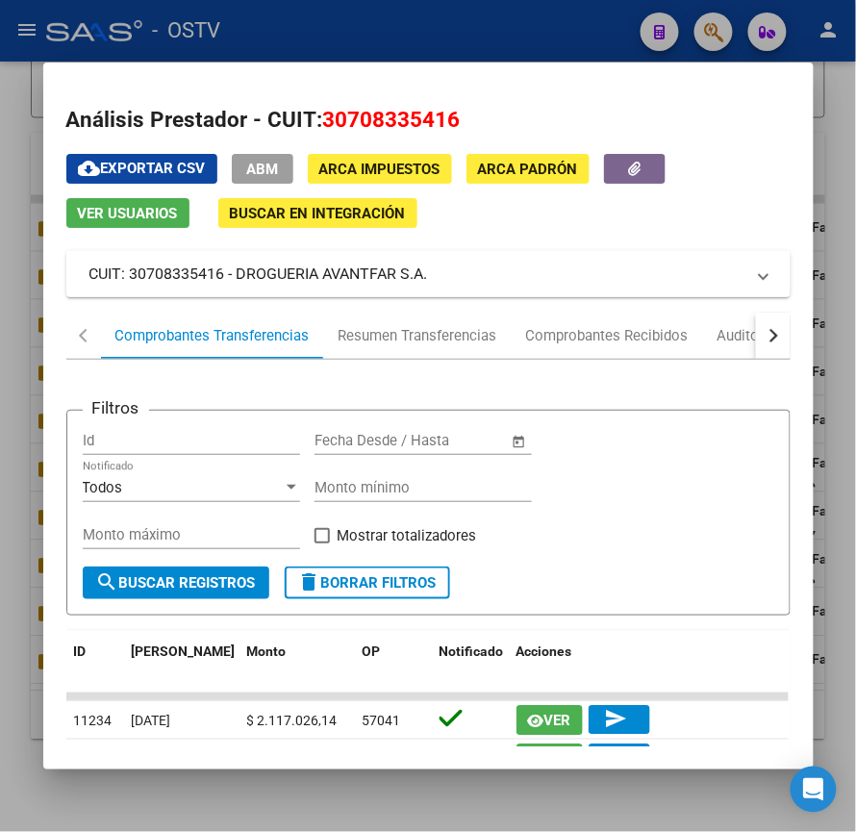
drag, startPoint x: 420, startPoint y: 273, endPoint x: 232, endPoint y: 286, distance: 189.0
click at [232, 286] on mat-expansion-panel-header "CUIT: 30708335416 - DROGUERIA AVANTFAR S.A." at bounding box center [428, 274] width 724 height 46
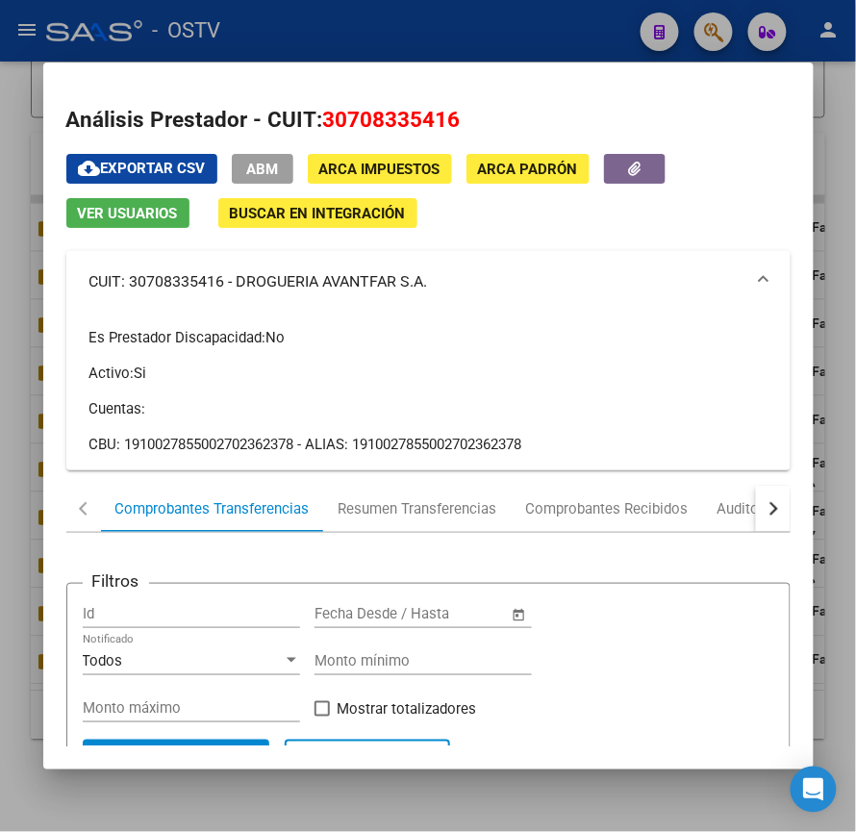
copy mat-panel-title "DROGUERIA AVANTFAR S.A."
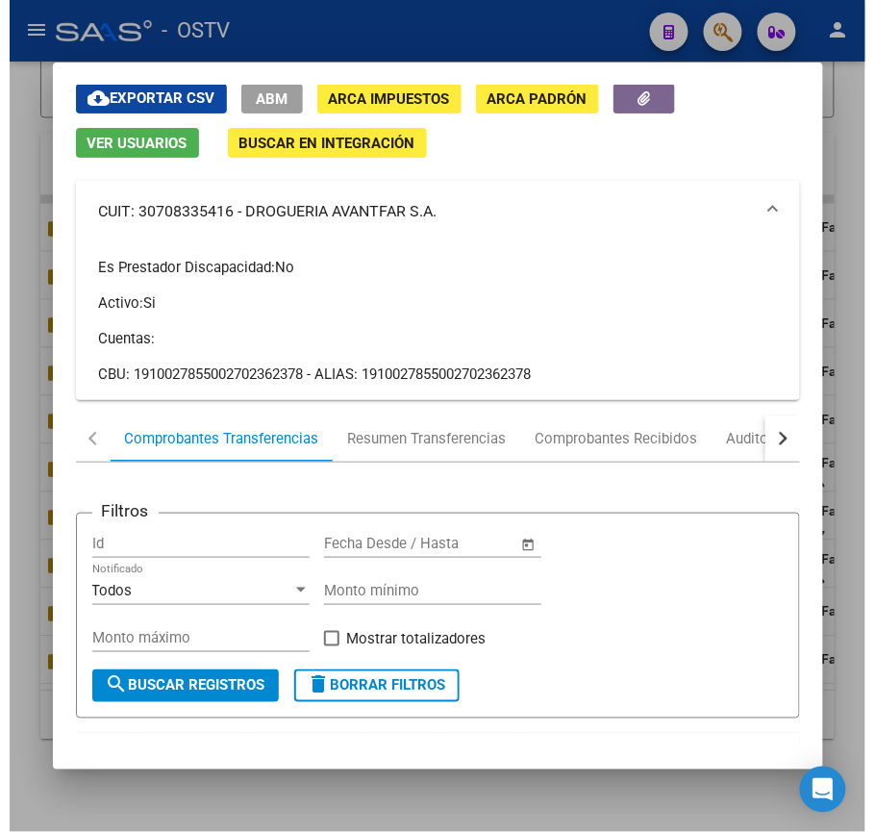
scroll to position [0, 0]
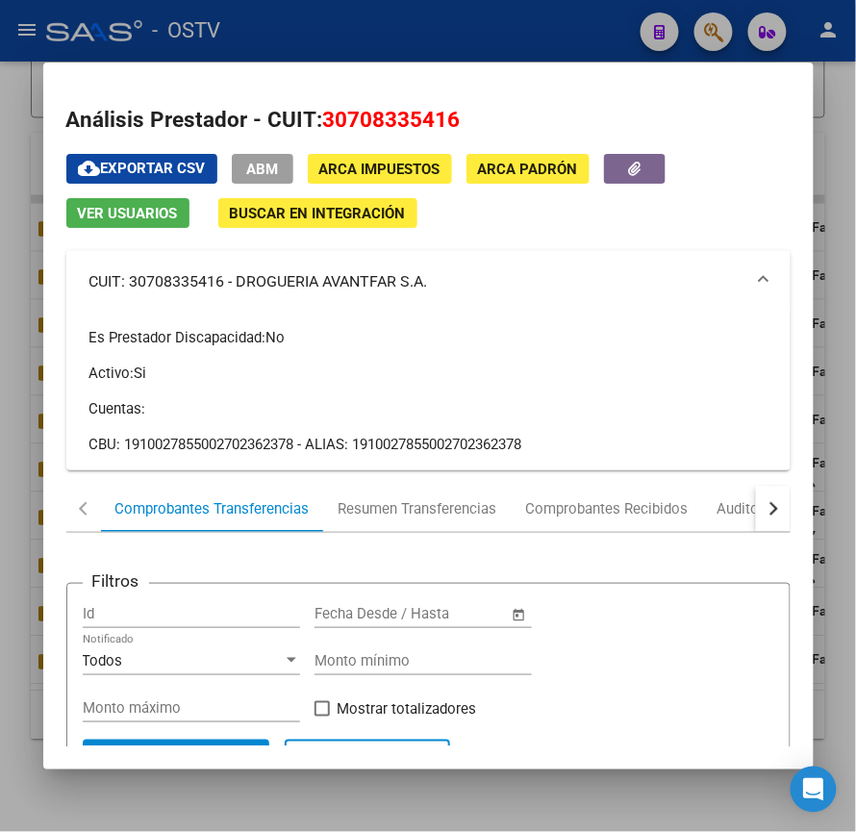
copy mat-panel-title "DROGUERIA AVANTFAR S.A."
click at [333, 13] on div at bounding box center [428, 416] width 856 height 832
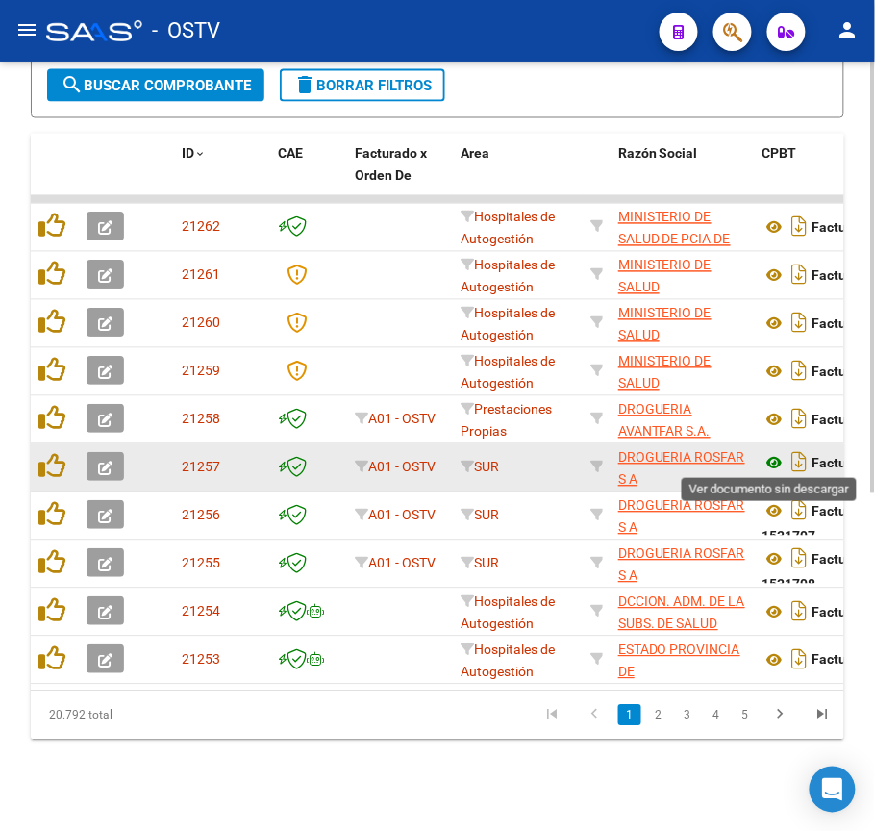
click at [773, 460] on icon at bounding box center [775, 463] width 25 height 23
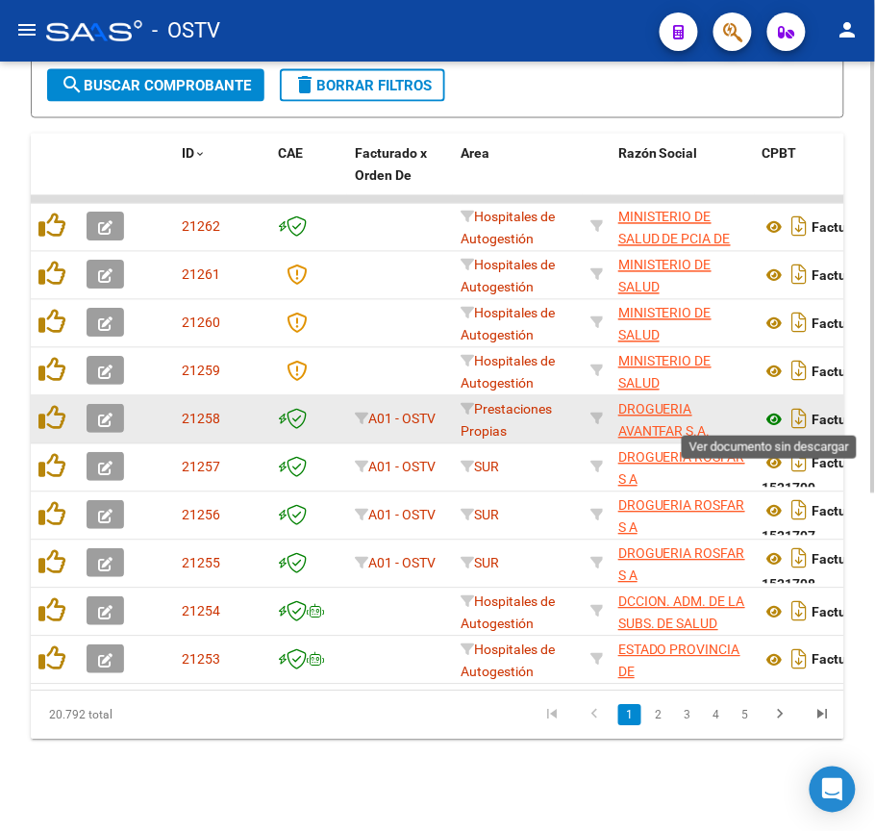
click at [778, 414] on icon at bounding box center [775, 420] width 25 height 23
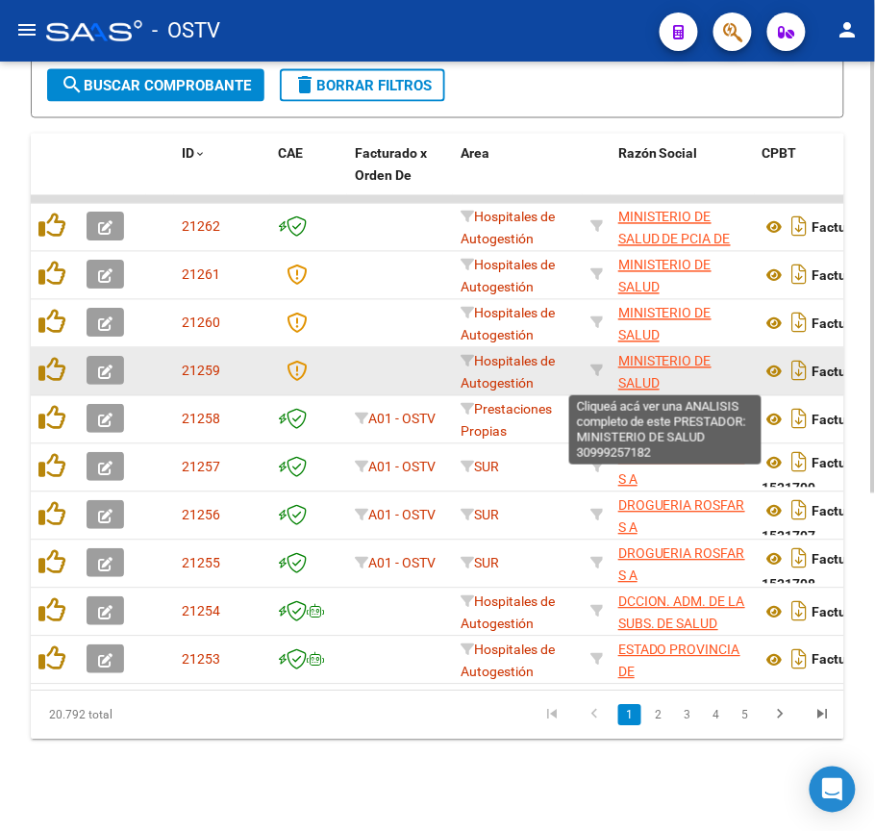
click at [667, 354] on span "MINISTERIO DE SALUD" at bounding box center [665, 373] width 93 height 38
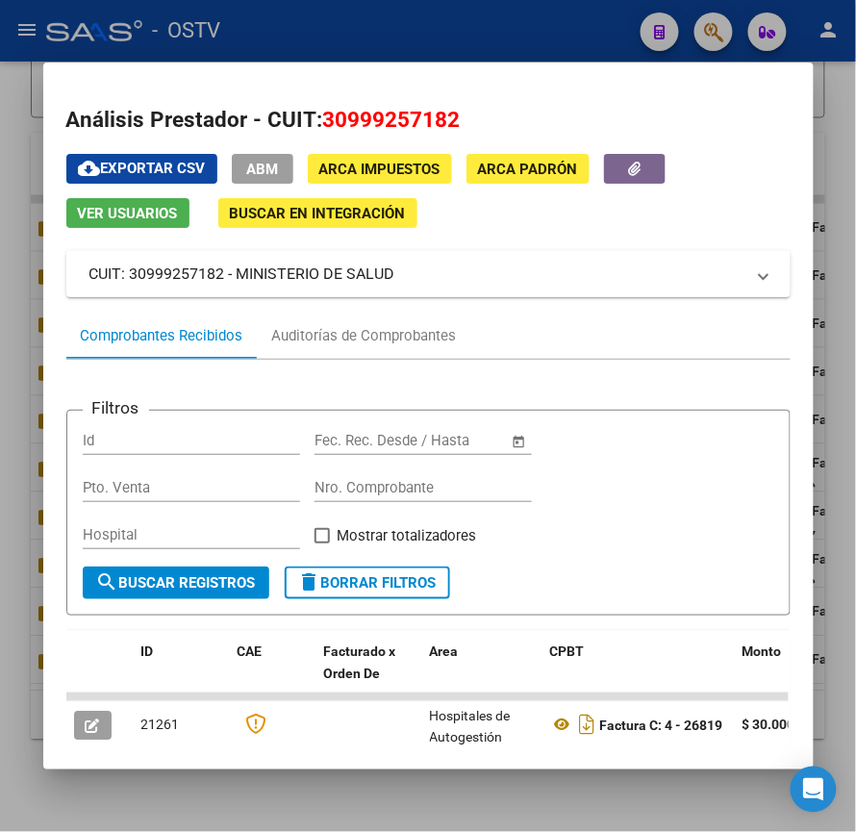
drag, startPoint x: 392, startPoint y: 282, endPoint x: 229, endPoint y: 275, distance: 163.7
click at [224, 274] on mat-panel-title "CUIT: 30999257182 - MINISTERIO DE SALUD" at bounding box center [416, 274] width 655 height 23
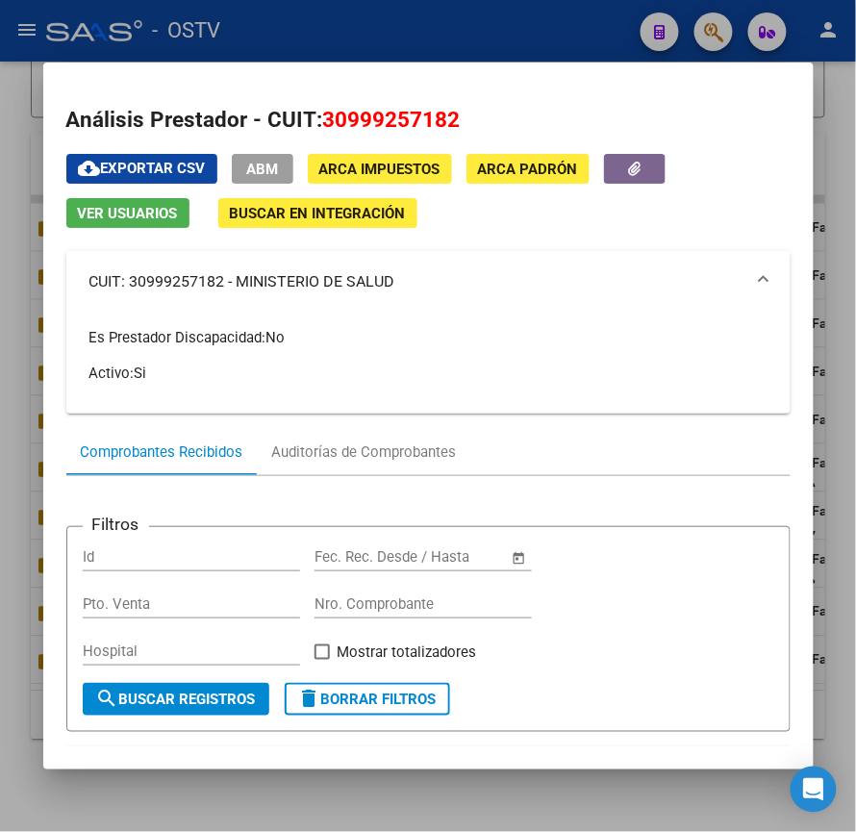
click at [183, 37] on div at bounding box center [428, 416] width 856 height 832
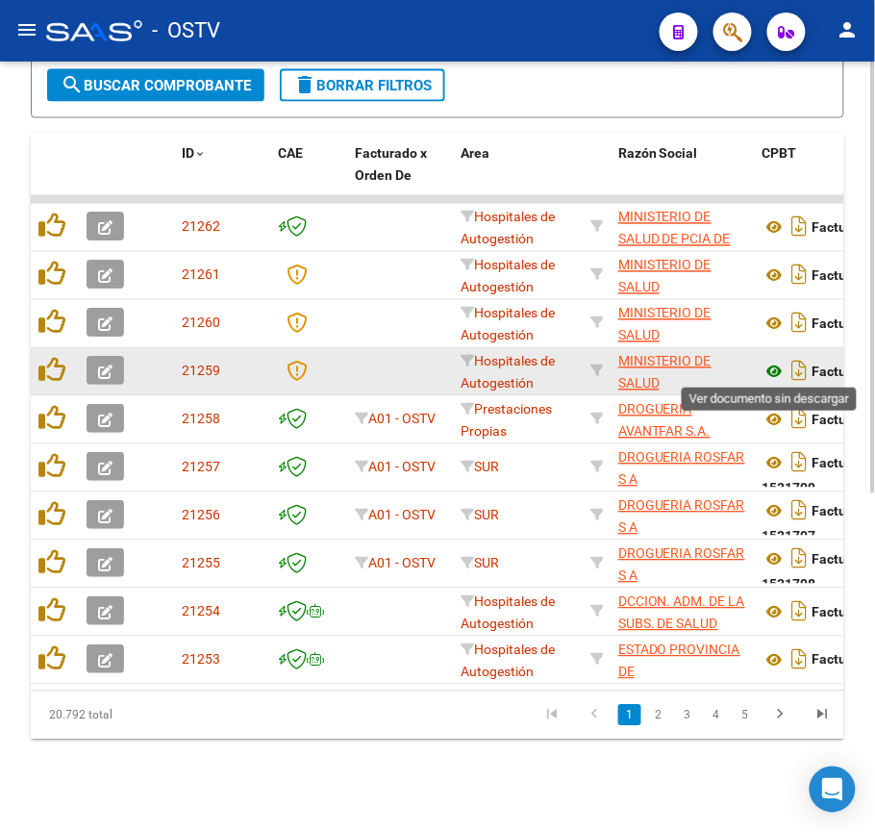
click at [778, 367] on icon at bounding box center [775, 372] width 25 height 23
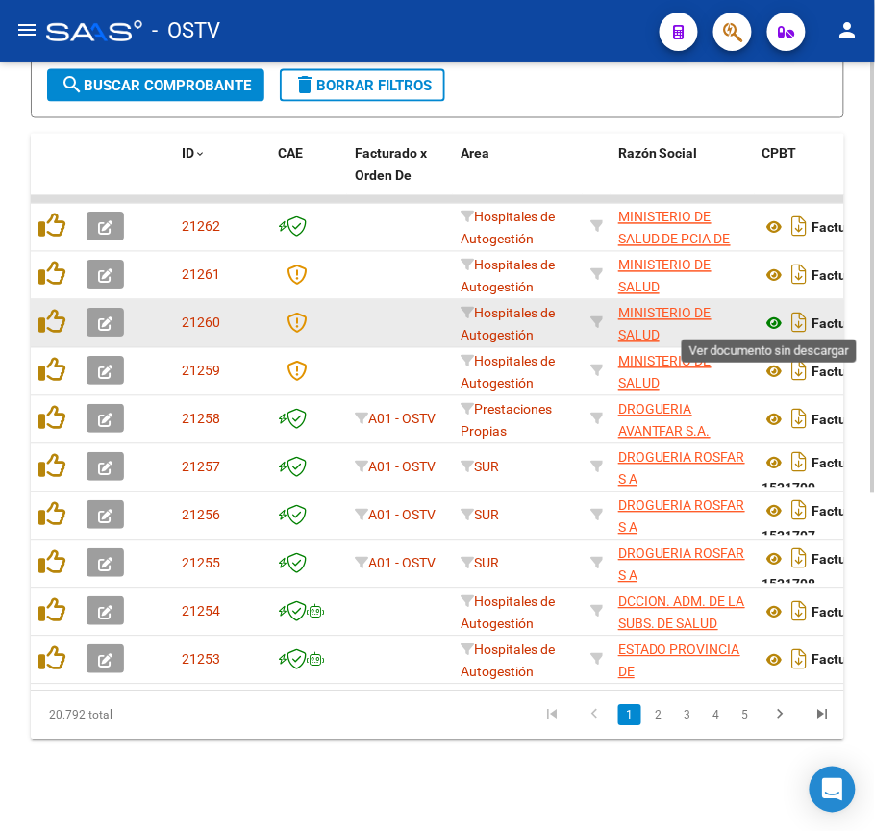
click at [777, 323] on icon at bounding box center [775, 324] width 25 height 23
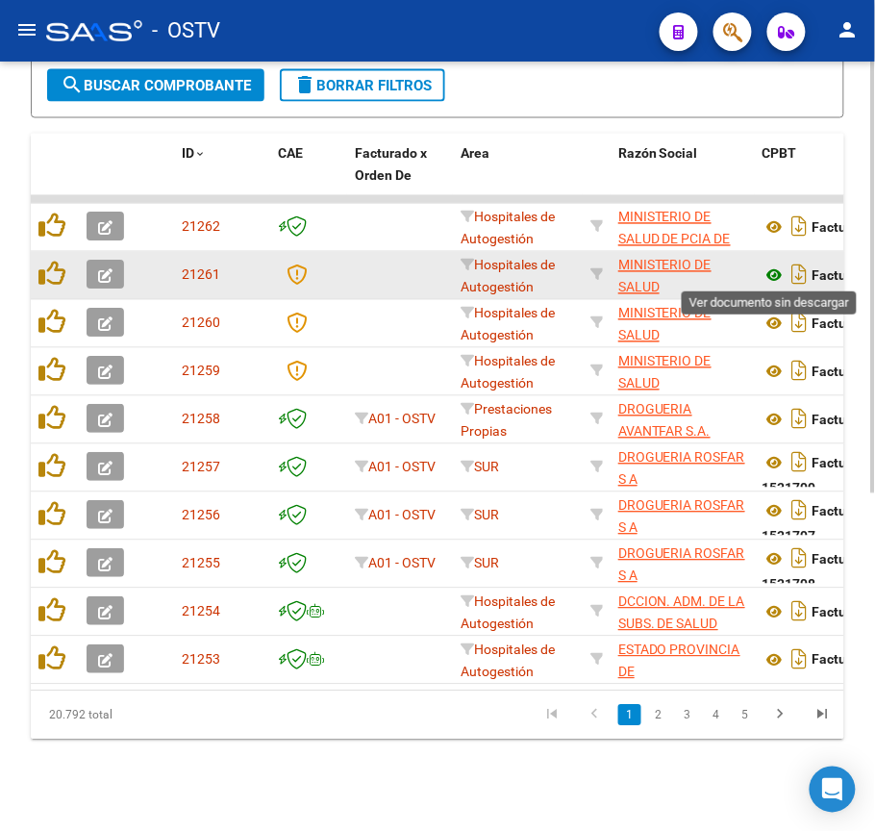
click at [781, 273] on icon at bounding box center [775, 276] width 25 height 23
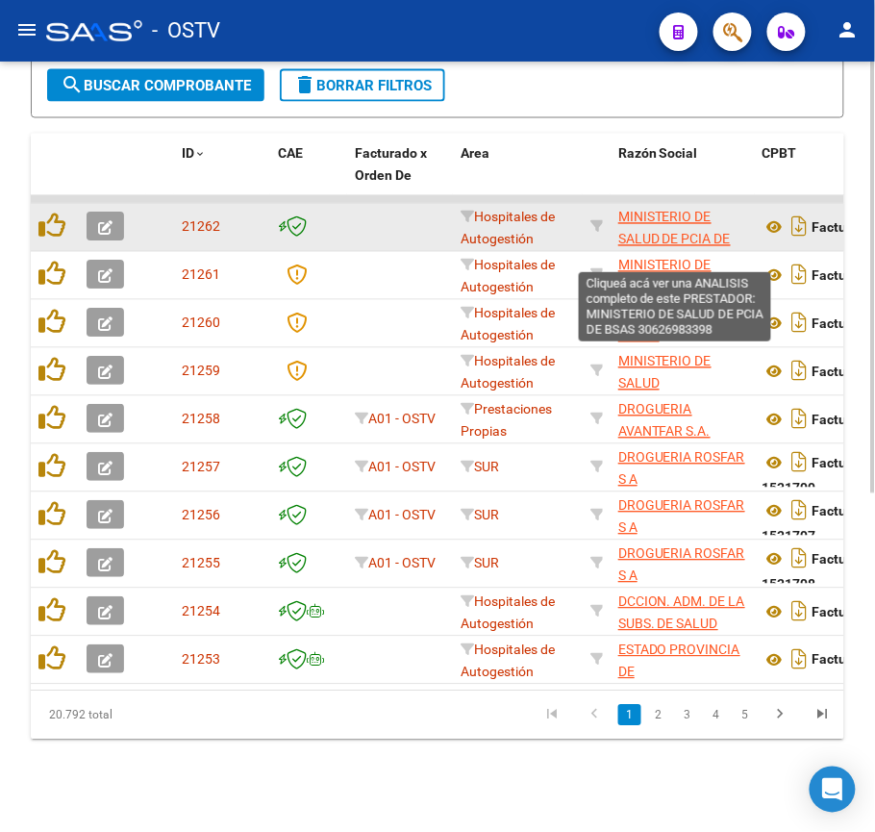
click at [627, 210] on span "MINISTERIO DE SALUD DE PCIA DE BSAS" at bounding box center [675, 240] width 113 height 60
type textarea "30626983398"
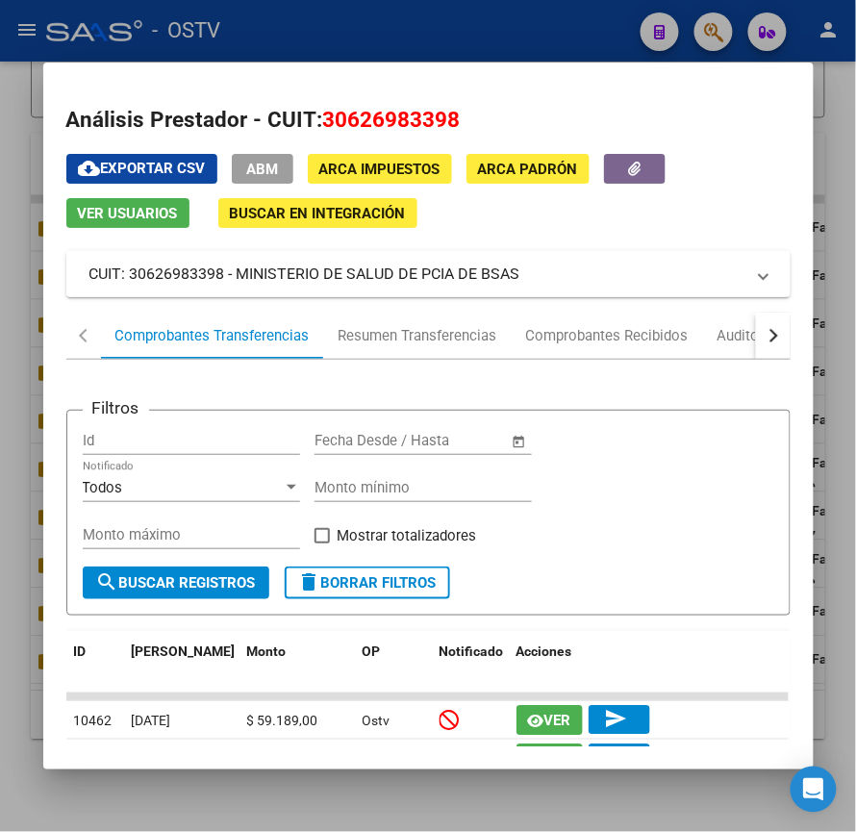
drag, startPoint x: 520, startPoint y: 273, endPoint x: 235, endPoint y: 278, distance: 285.7
click at [235, 278] on mat-panel-title "CUIT: 30626983398 - MINISTERIO DE SALUD DE PCIA DE BSAS" at bounding box center [416, 274] width 655 height 23
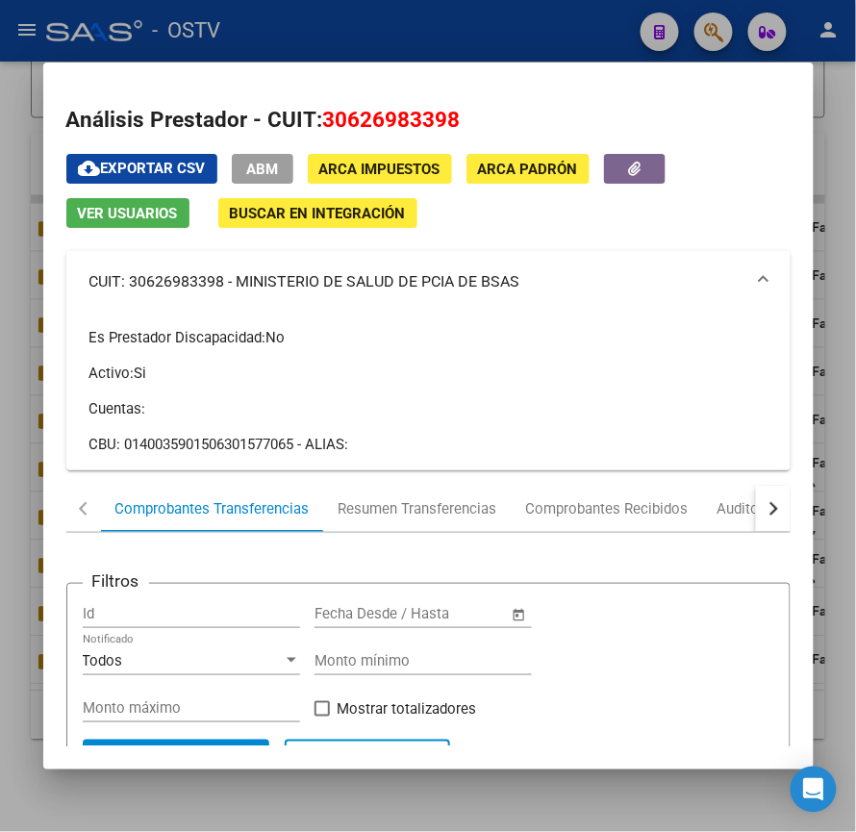
copy mat-panel-title "MINISTERIO DE SALUD DE PCIA DE BSAS"
click at [344, 37] on div at bounding box center [428, 416] width 856 height 832
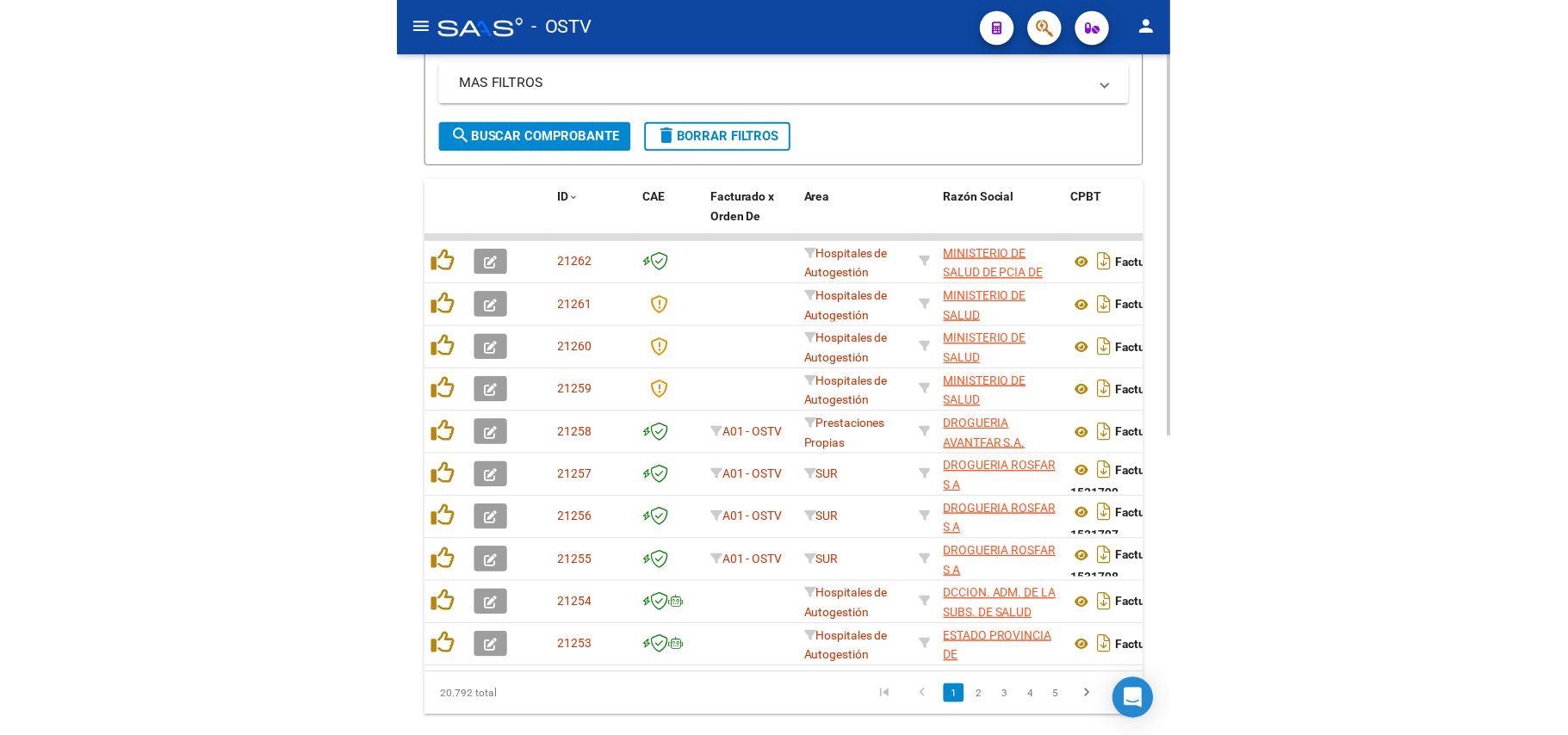
scroll to position [424, 0]
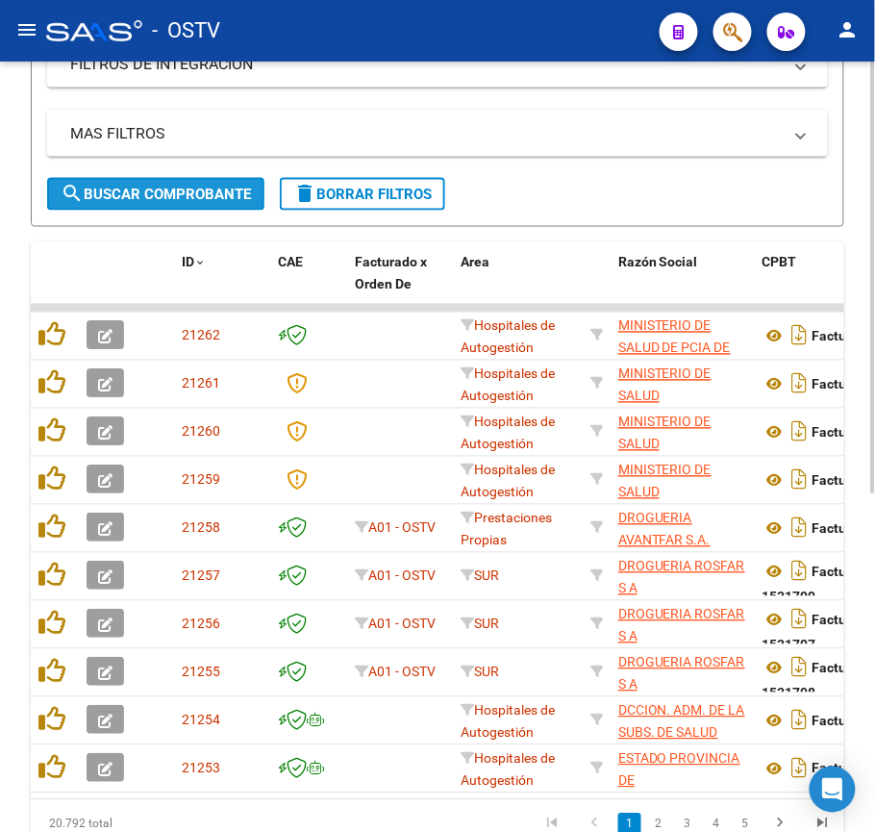
click at [163, 189] on span "search Buscar Comprobante" at bounding box center [156, 194] width 190 height 17
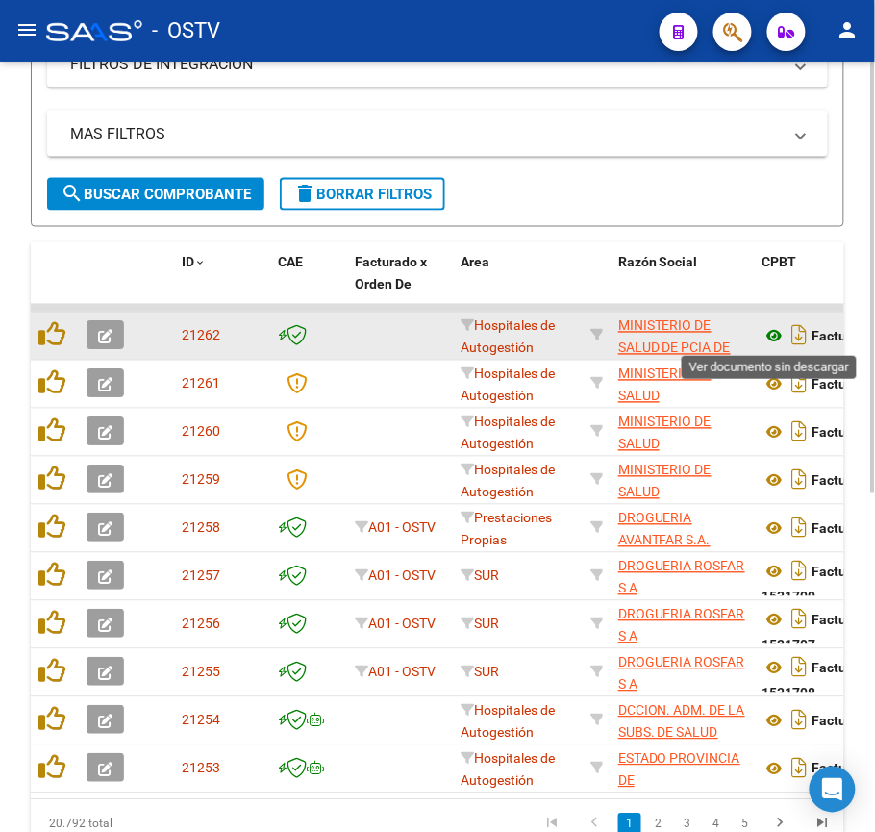
click at [770, 336] on icon at bounding box center [775, 336] width 25 height 23
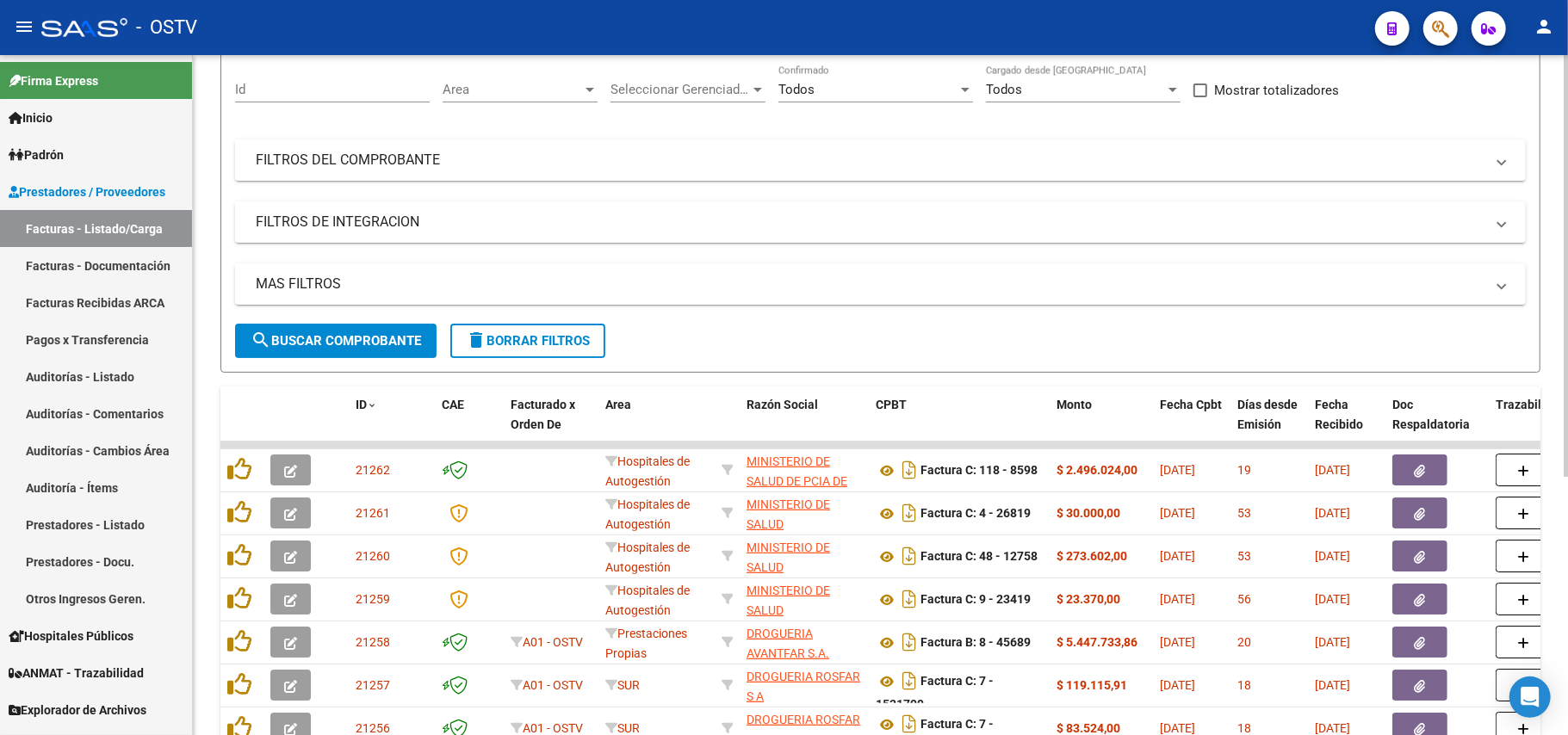
scroll to position [0, 0]
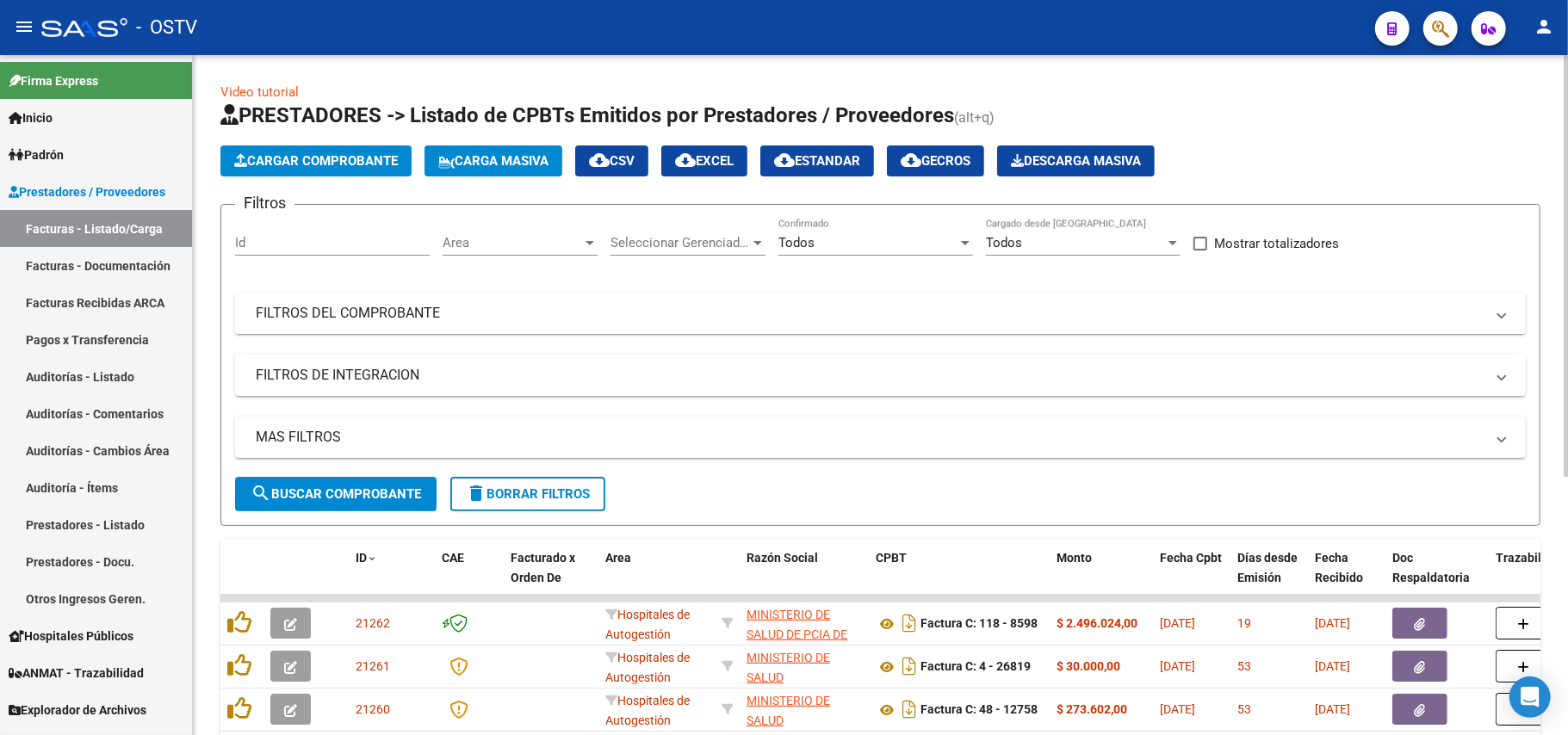
click at [456, 379] on mat-panel-title "FILTROS DE INTEGRACION" at bounding box center [870, 375] width 1229 height 19
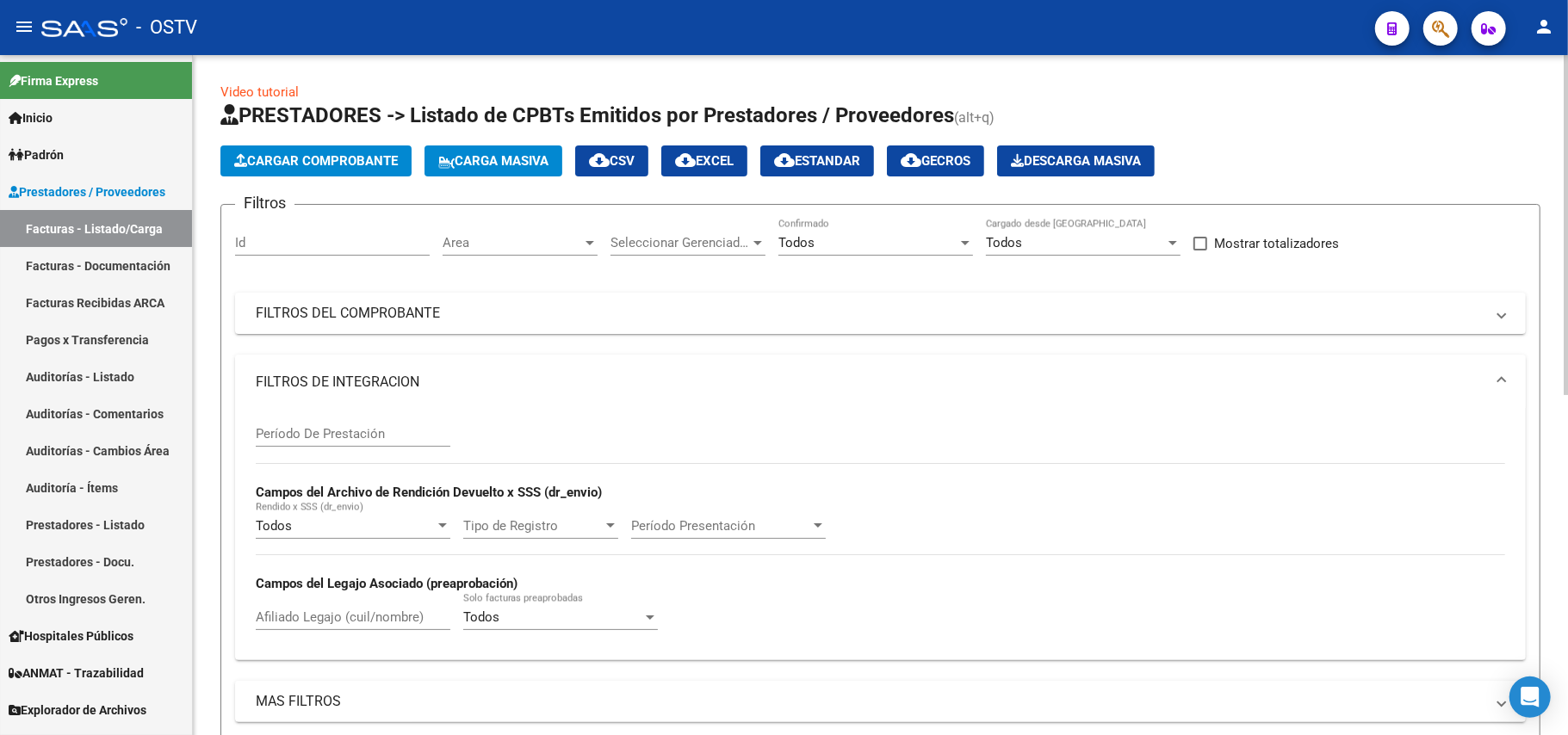
click at [470, 365] on mat-expansion-panel-header "FILTROS DE INTEGRACION" at bounding box center [881, 382] width 1291 height 56
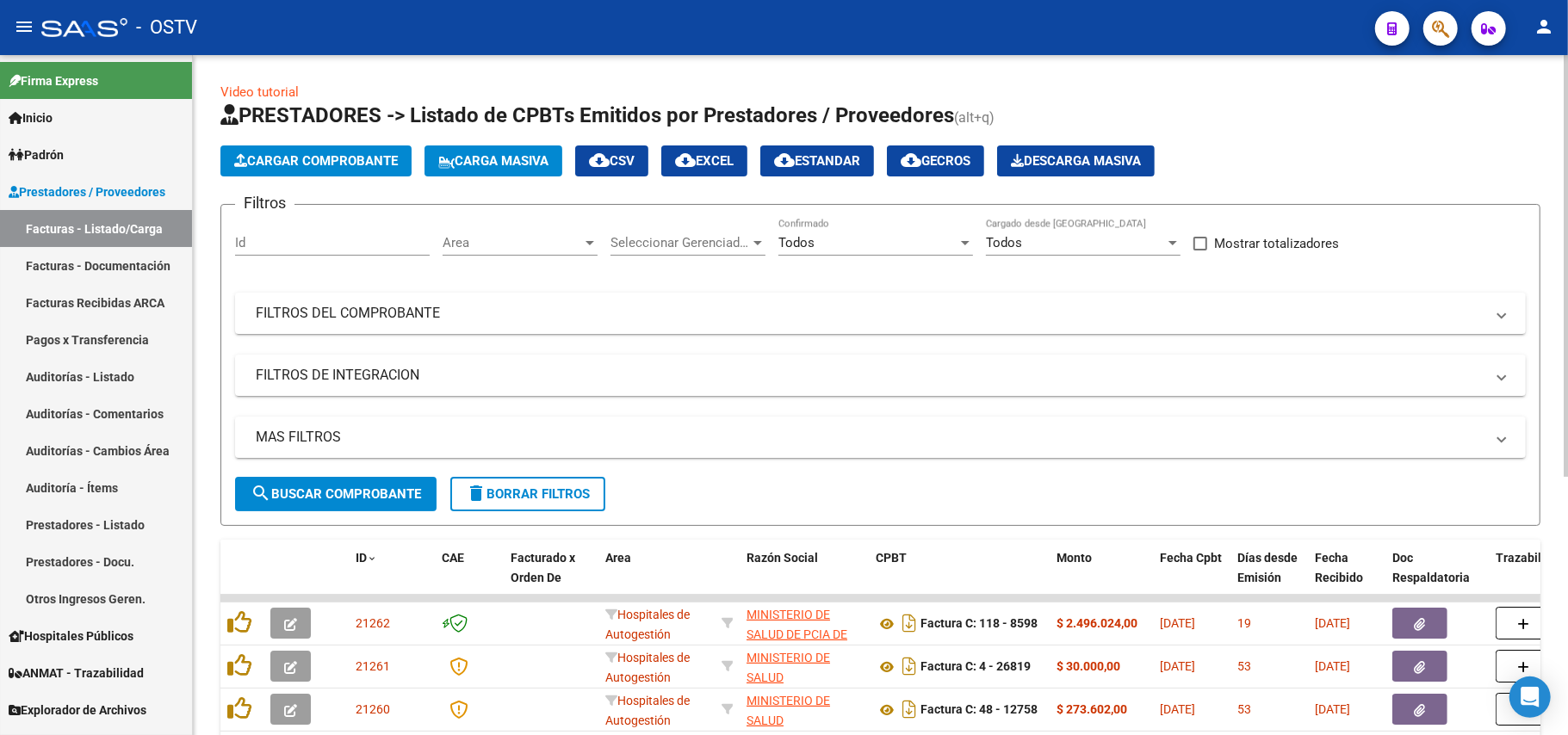
click at [338, 253] on div "Id" at bounding box center [332, 236] width 194 height 37
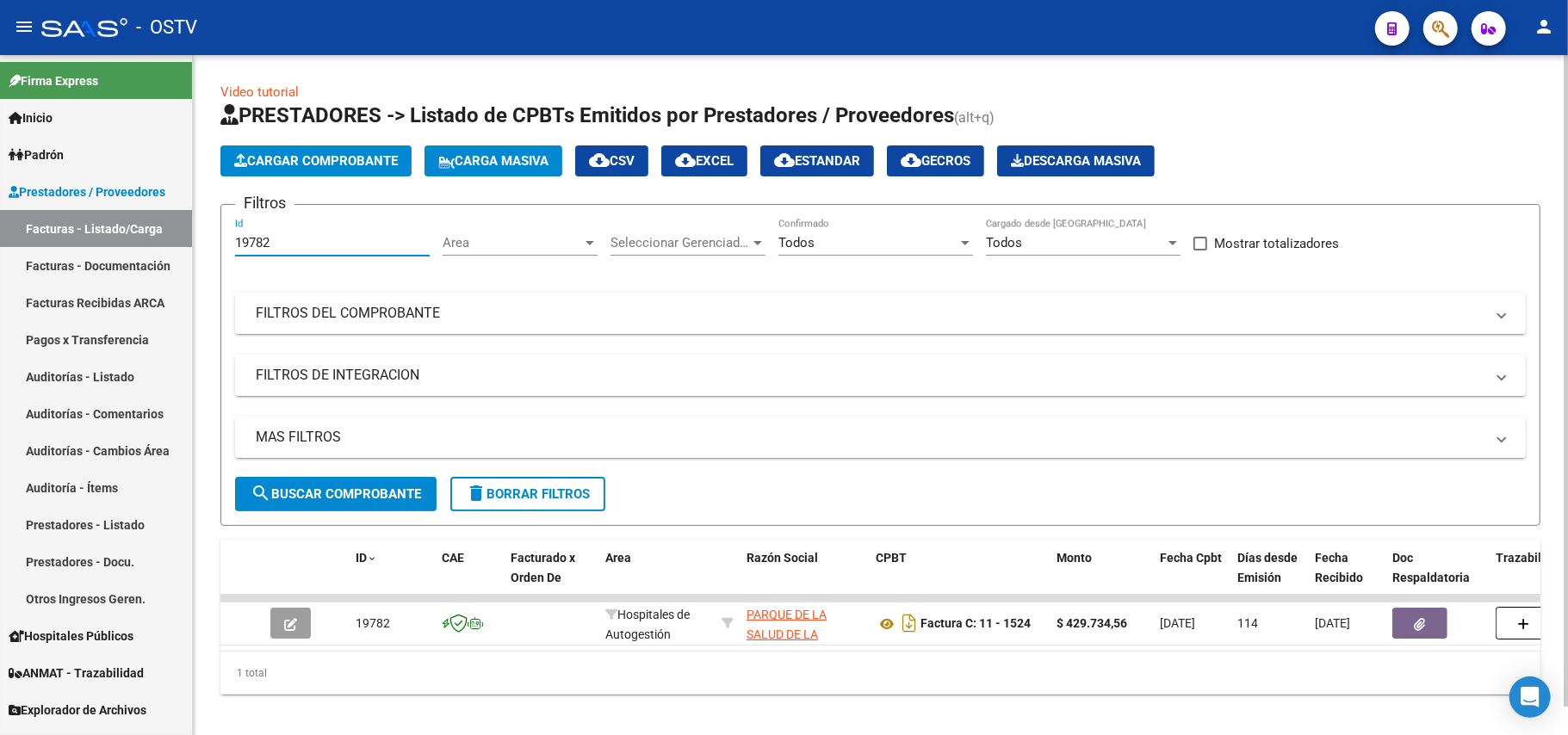
type input "19782"
